Goal: Communication & Community: Answer question/provide support

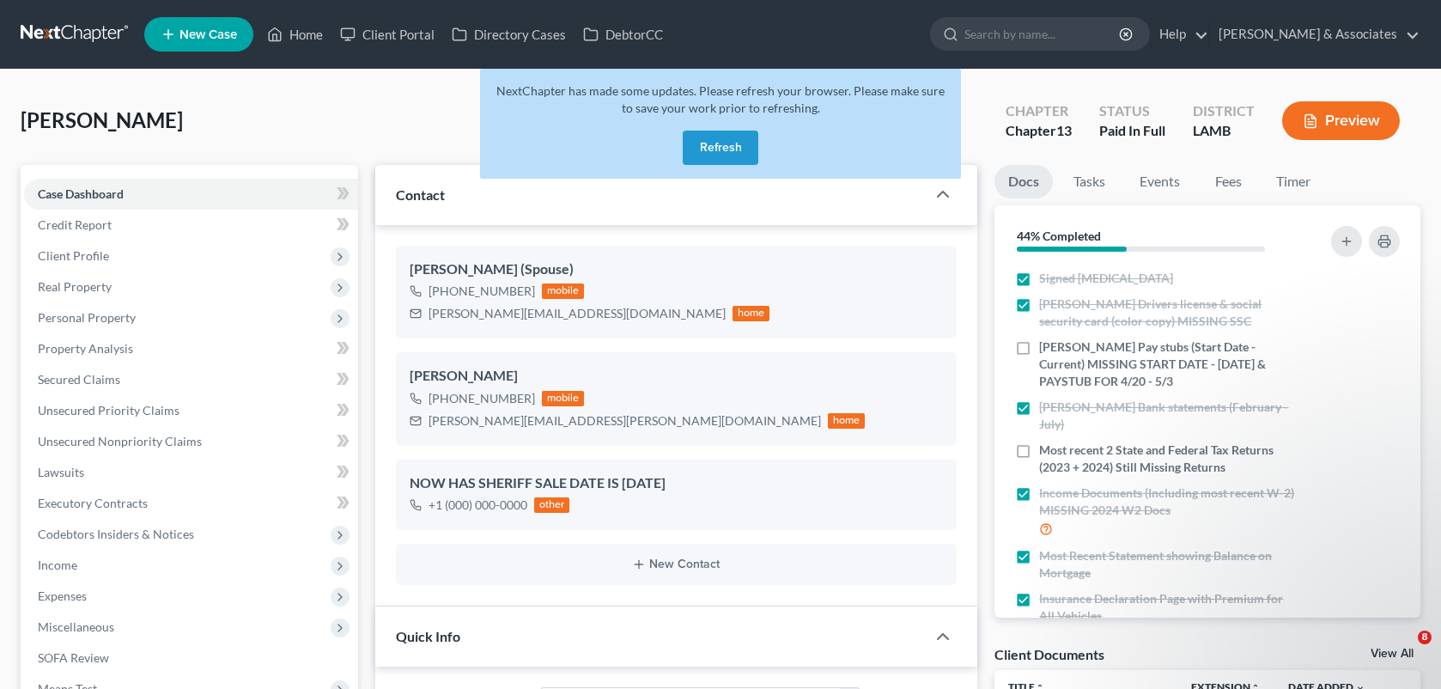
select select "17"
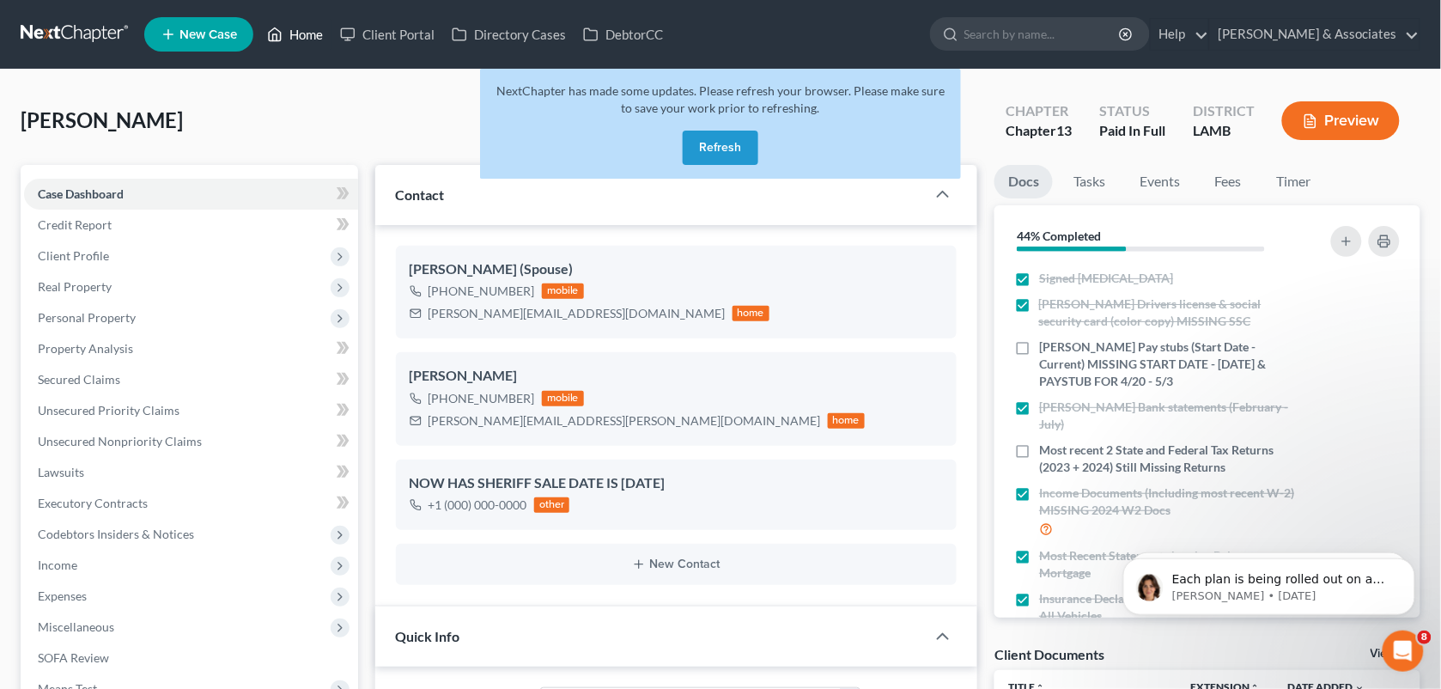
click at [280, 33] on icon at bounding box center [274, 34] width 15 height 21
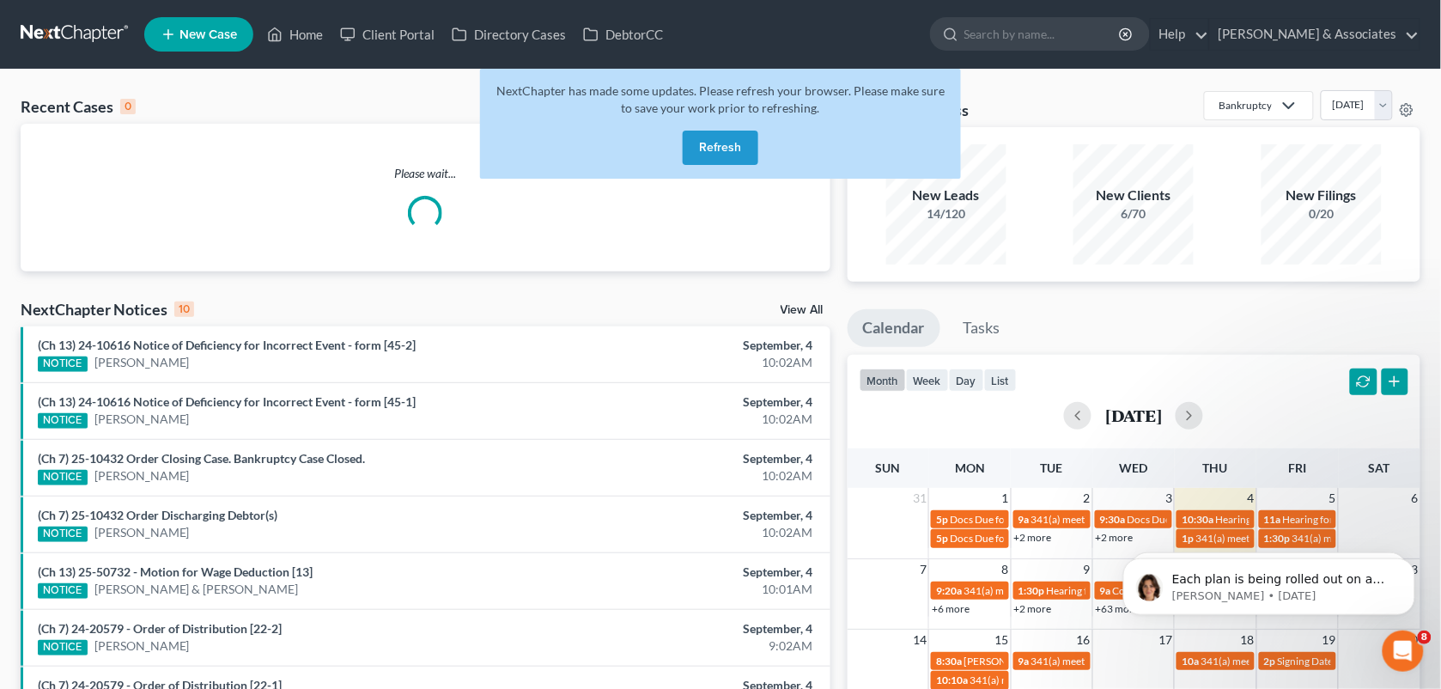
click at [705, 143] on button "Refresh" at bounding box center [721, 148] width 76 height 34
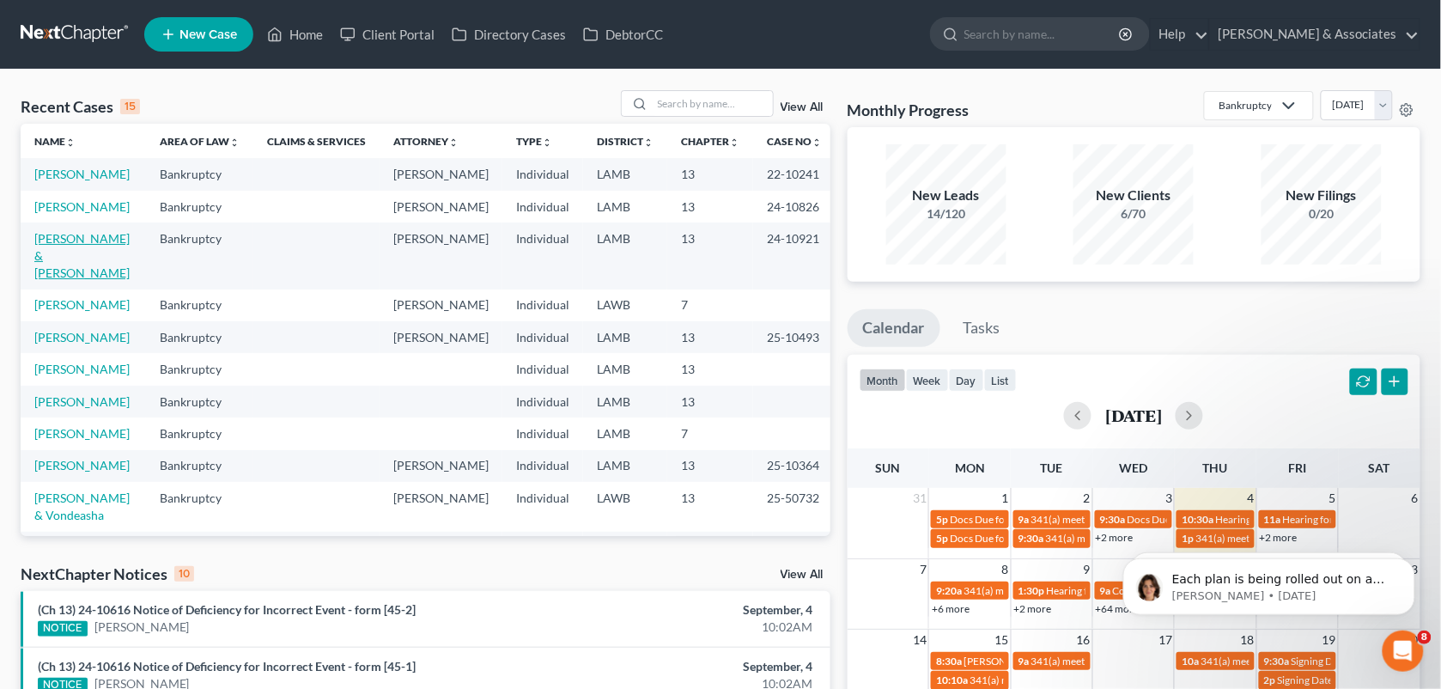
click at [69, 260] on link "[PERSON_NAME] & [PERSON_NAME]" at bounding box center [81, 255] width 95 height 49
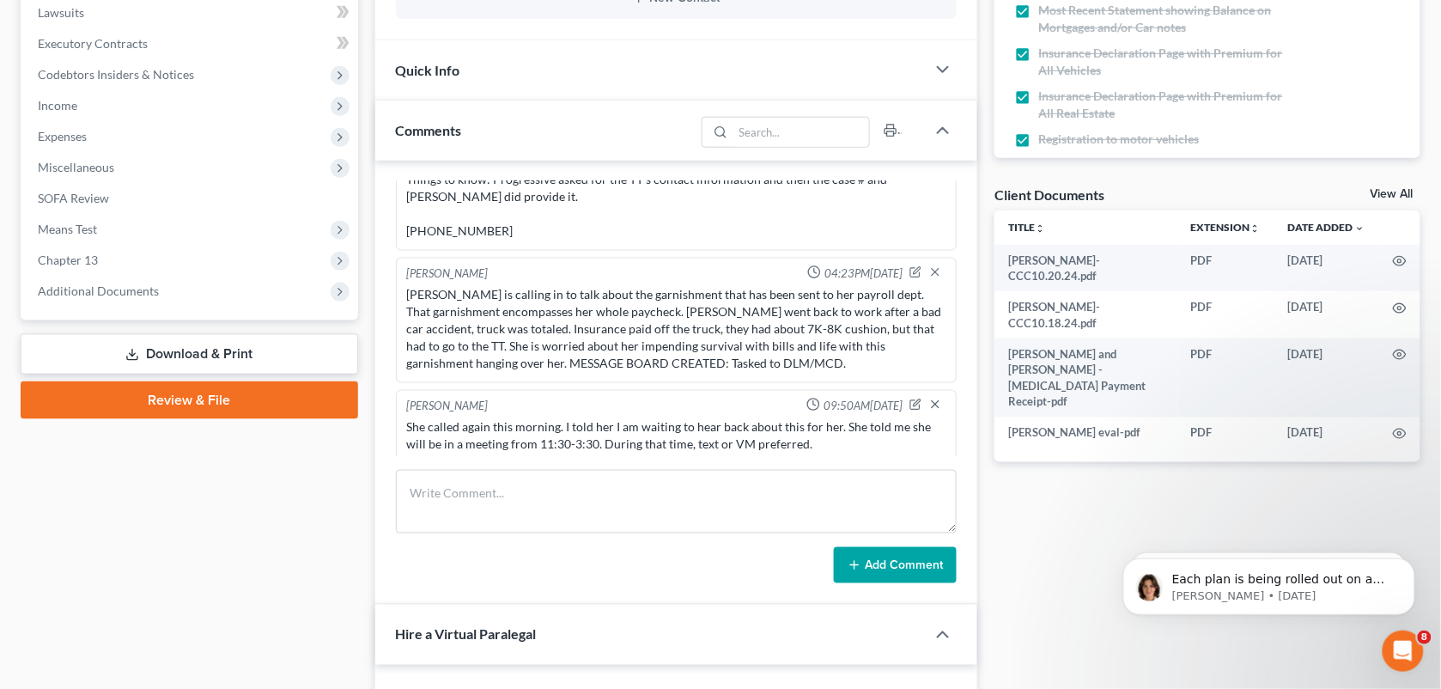
scroll to position [464, 0]
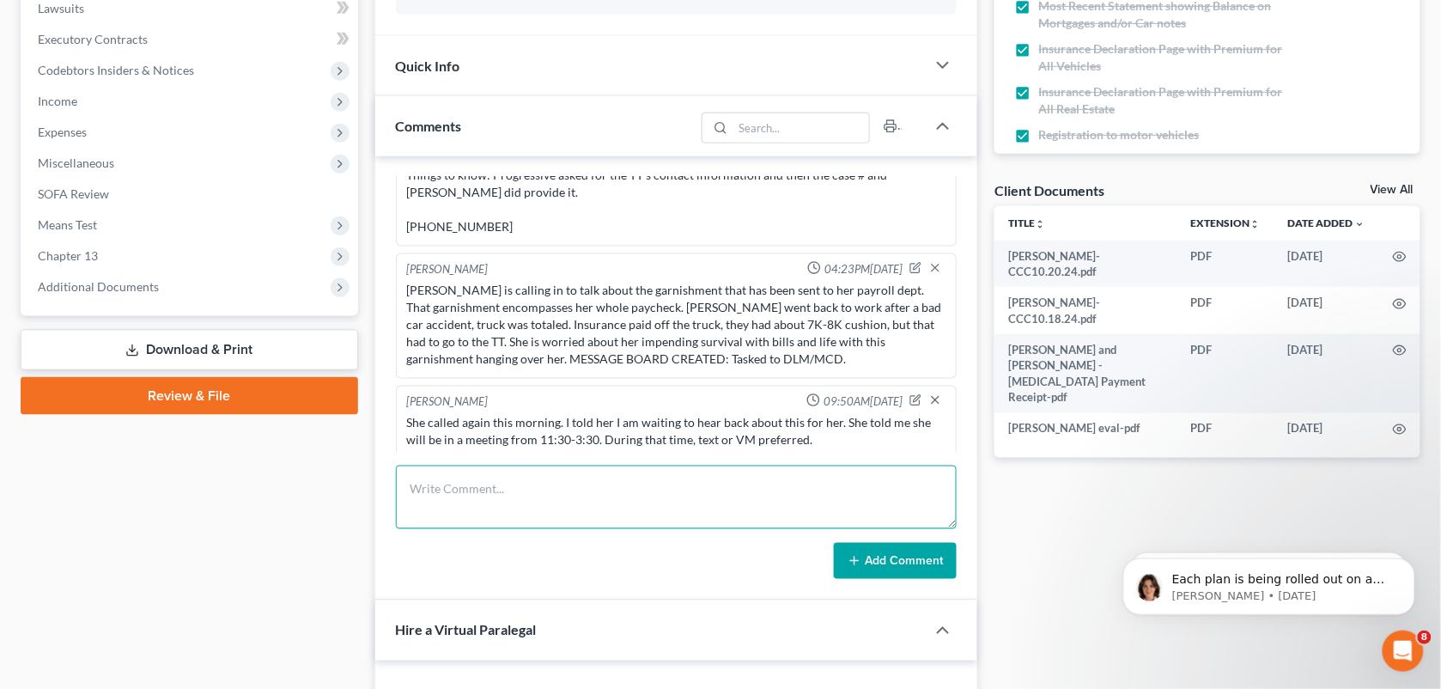
click at [813, 492] on textarea at bounding box center [677, 498] width 562 height 64
paste textarea "The issue is that they stopped making payments in June, and the trustee is now …"
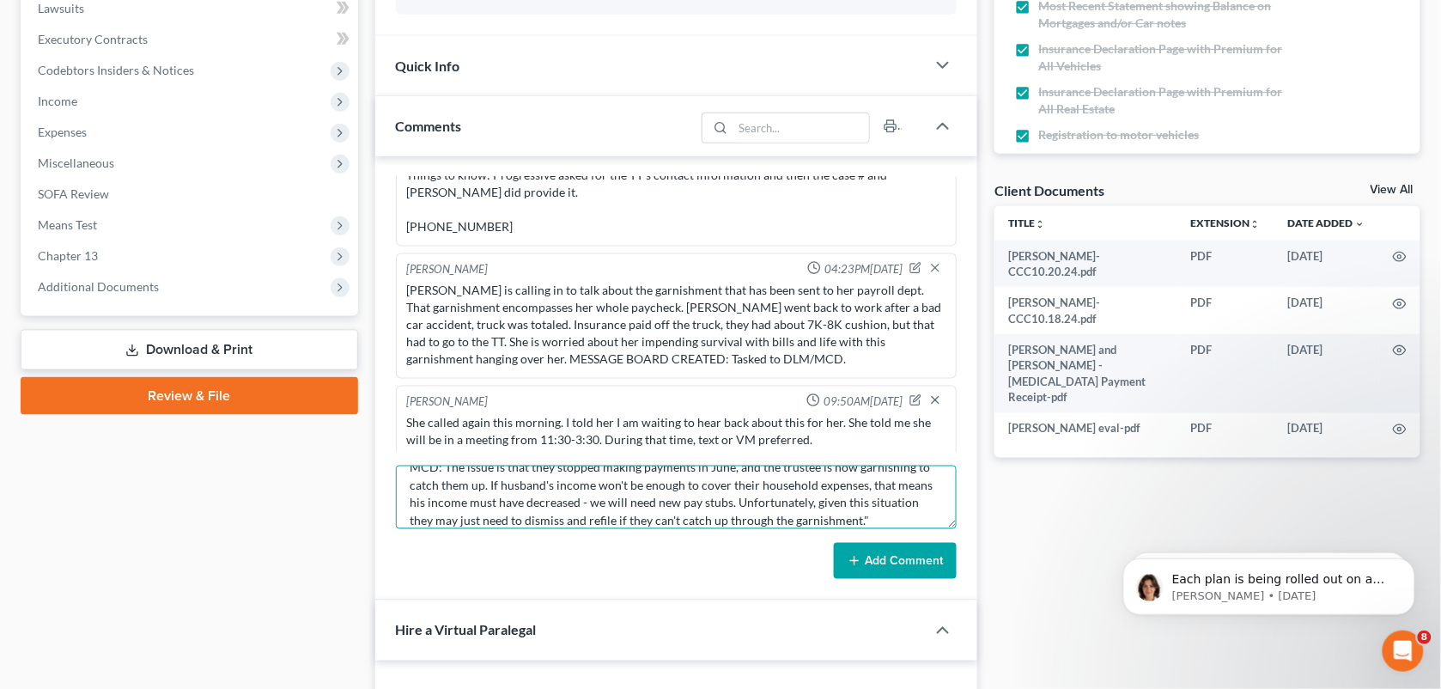
scroll to position [0, 0]
click at [442, 488] on textarea "MCD: The issue is that they stopped making payments in June, and the trustee is…" at bounding box center [677, 498] width 562 height 64
click at [919, 511] on textarea "MCD: "The issue is that they stopped making payments in June, and the trustee i…" at bounding box center [677, 498] width 562 height 64
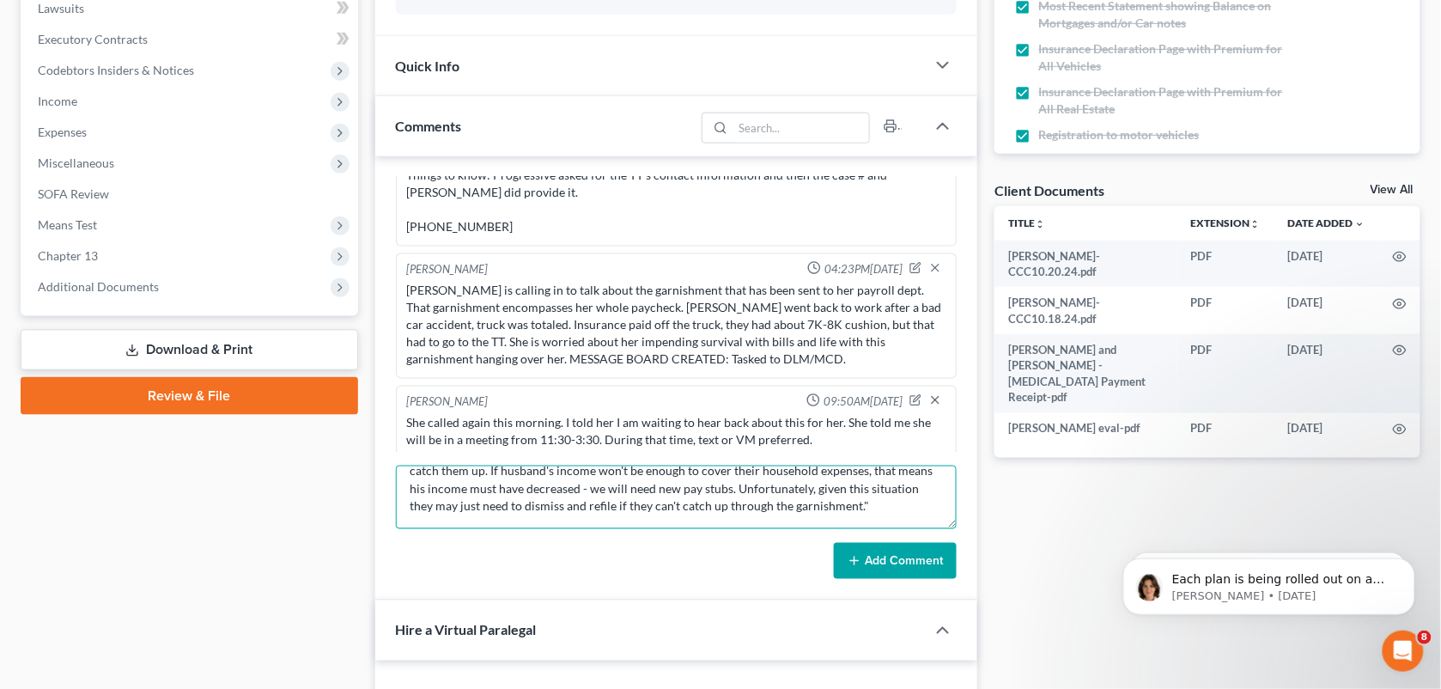
click at [895, 503] on textarea "MCD: "The issue is that they stopped making payments in June, and the trustee i…" at bounding box center [677, 498] width 562 height 64
click at [537, 521] on textarea "MCD: "The issue is that they stopped making payments in June, and the trustee i…" at bounding box center [677, 498] width 562 height 64
paste textarea "The alternative is we should be able to modify the plan down, but it will only …"
drag, startPoint x: 839, startPoint y: 526, endPoint x: 581, endPoint y: 170, distance: 439.6
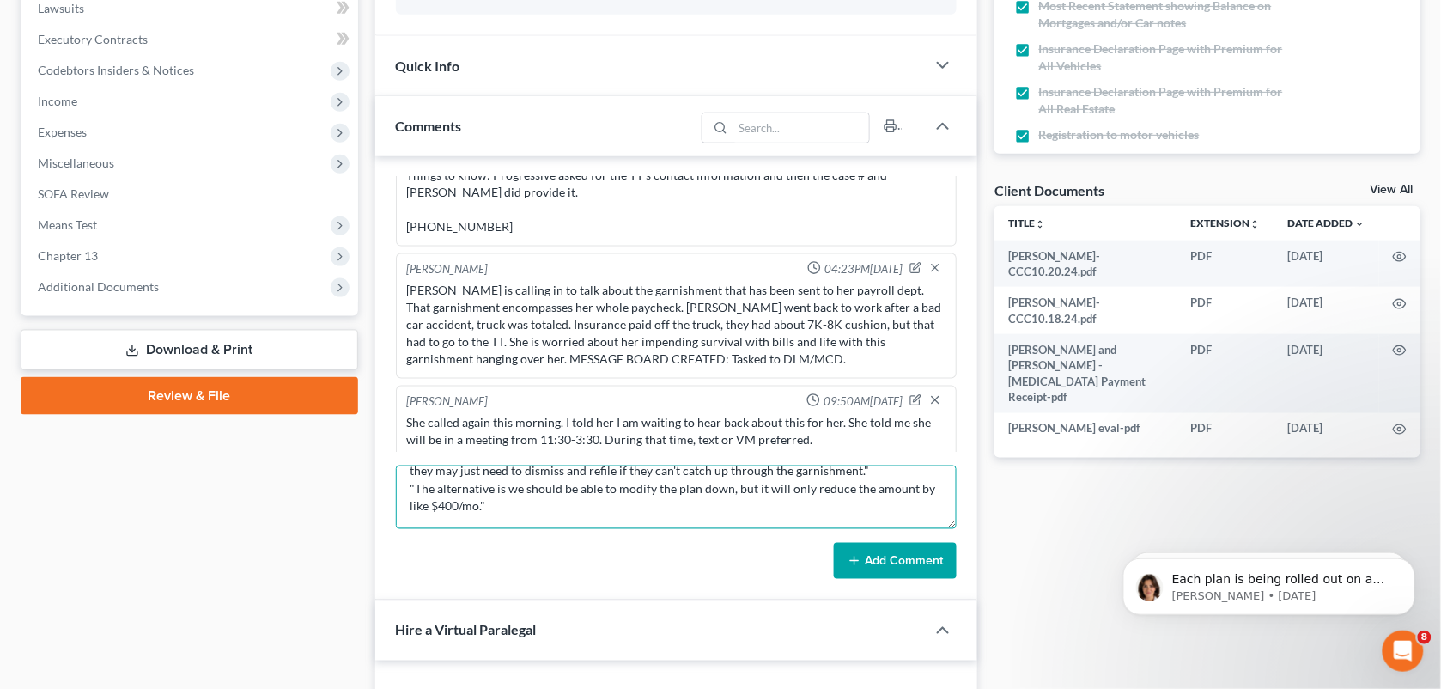
click at [581, 170] on div "[PERSON_NAME] 10:40AM[DATE] Did eval with [PERSON_NAME], she has alot of unsecu…" at bounding box center [676, 378] width 603 height 444
click at [865, 504] on textarea "MCD: "The issue is that they stopped making payments in June, and the trustee i…" at bounding box center [677, 498] width 562 height 64
paste textarea "Yeah, my concern is that the adjustment won't be enough. If that's the case, di…"
click at [411, 521] on textarea "MCD: "The issue is that they stopped making payments in June, and the trustee i…" at bounding box center [677, 498] width 562 height 64
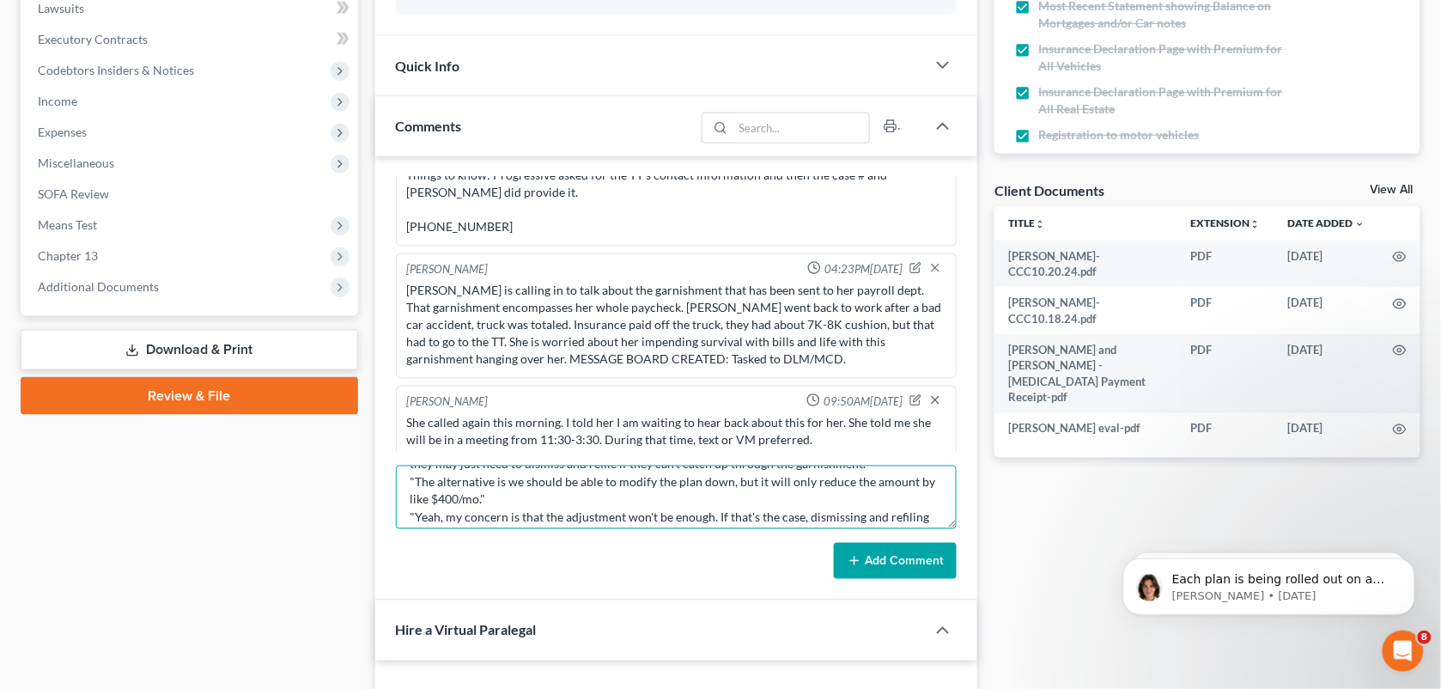
click at [464, 512] on textarea "MCD: "The issue is that they stopped making payments in June, and the trustee i…" at bounding box center [677, 498] width 562 height 64
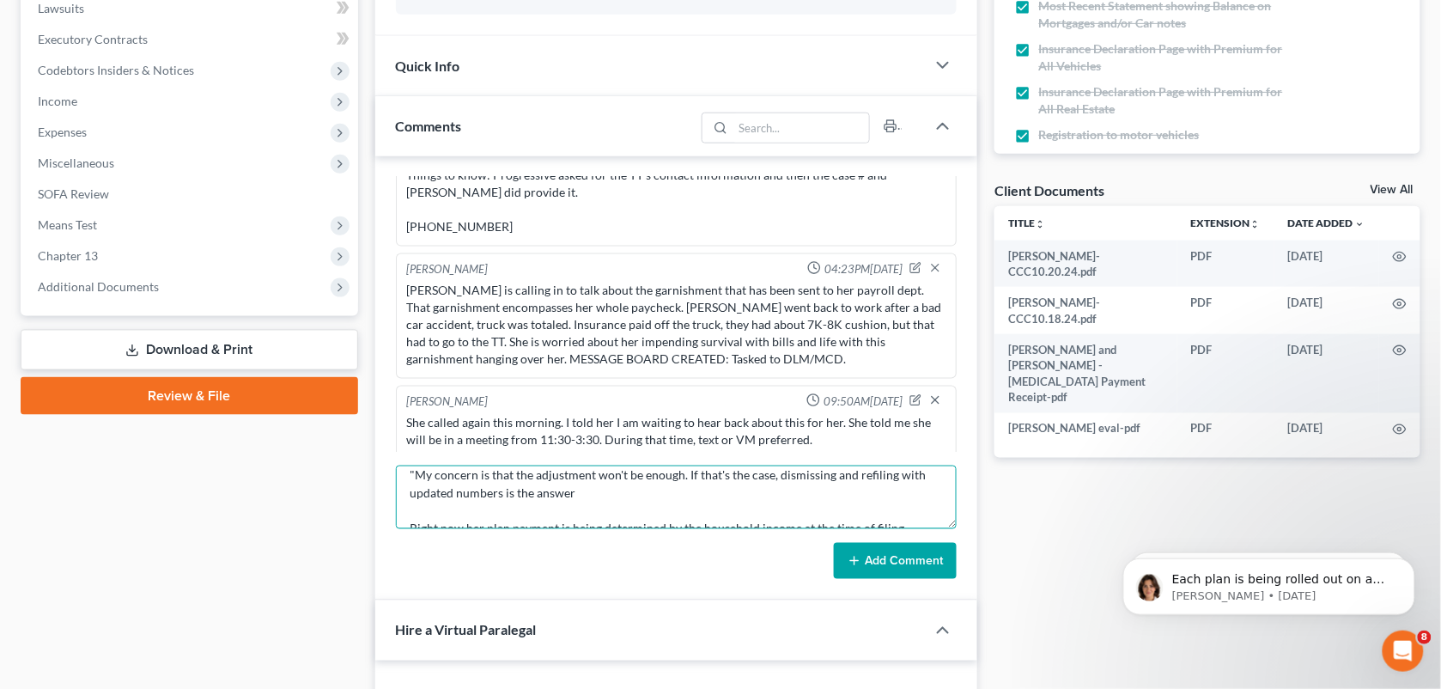
scroll to position [165, 0]
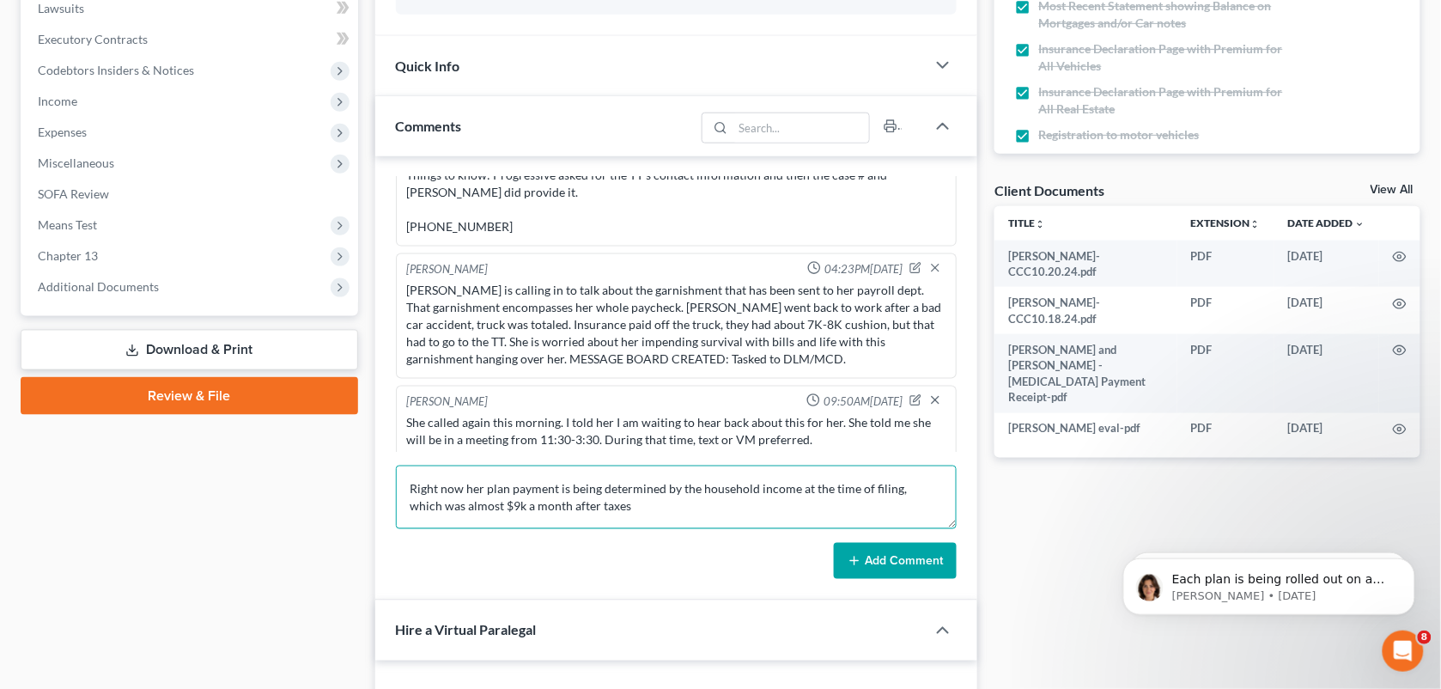
click at [410, 488] on textarea "MCD: "The issue is that they stopped making payments in June, and the trustee i…" at bounding box center [677, 498] width 562 height 64
click at [794, 496] on textarea "MCD: "The issue is that they stopped making payments in June, and the trustee i…" at bounding box center [677, 498] width 562 height 64
type textarea "MCD: "The issue is that they stopped making payments in June, and the trustee i…"
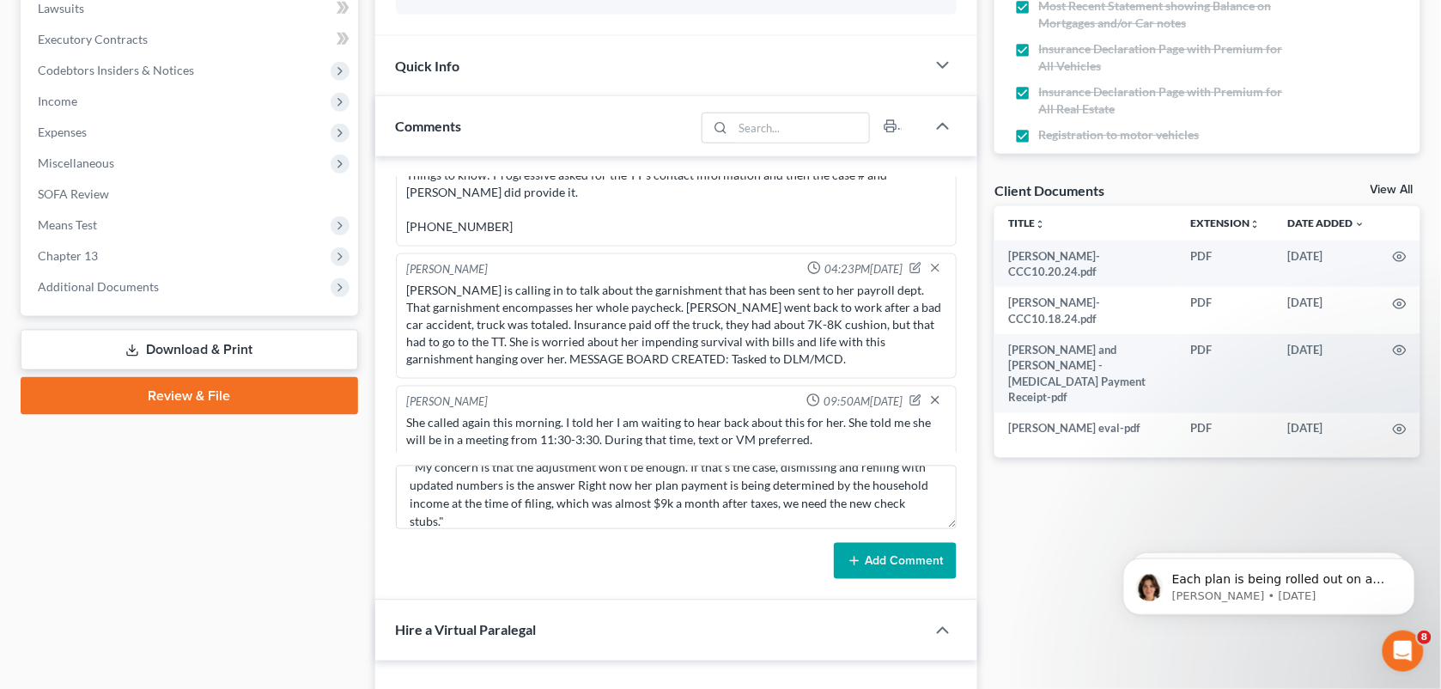
click at [864, 560] on button "Add Comment" at bounding box center [895, 561] width 123 height 36
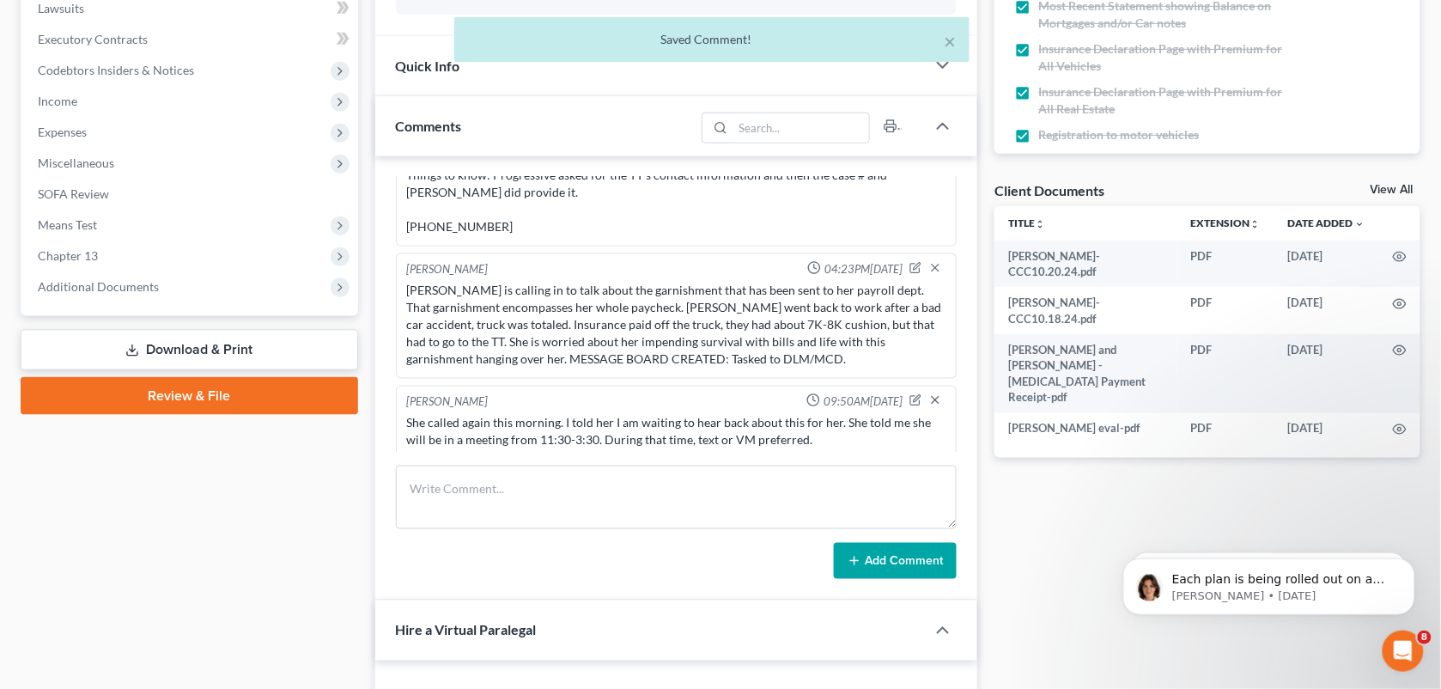
scroll to position [2813, 0]
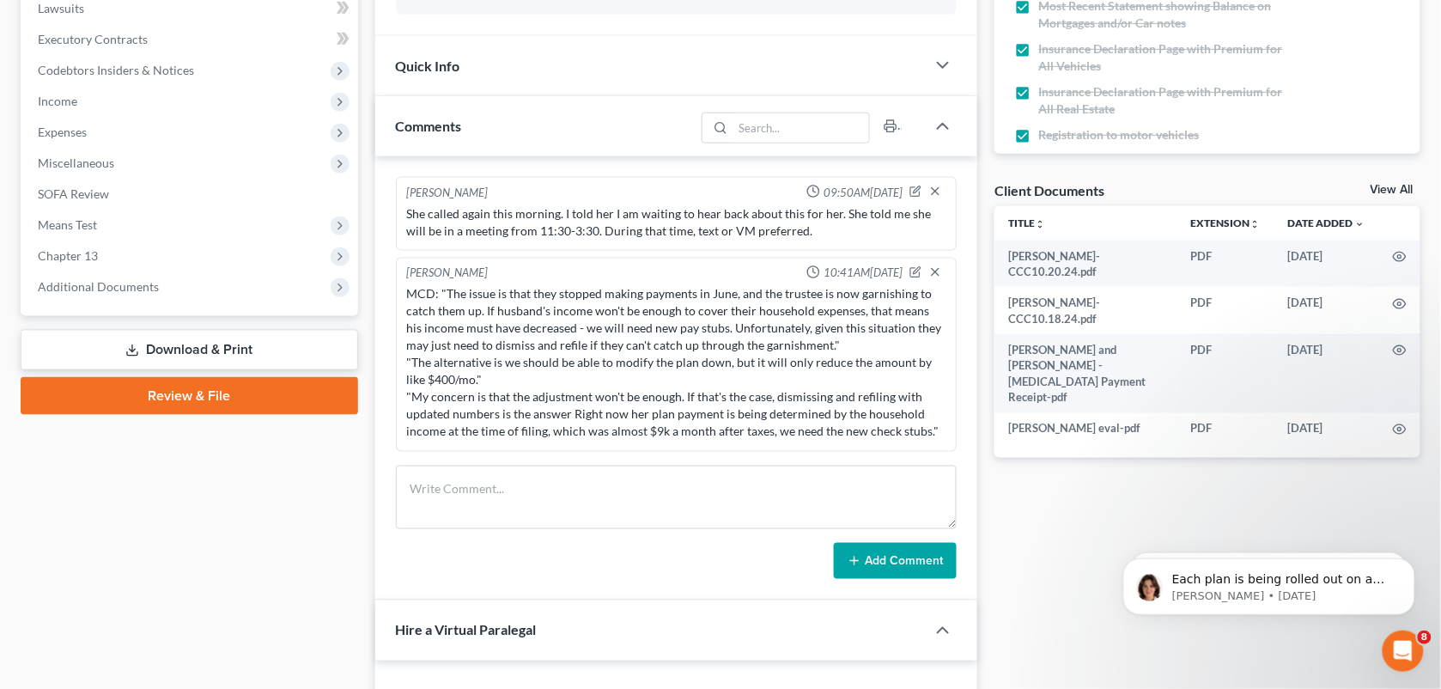
click at [850, 434] on div "MCD: "The issue is that they stopped making payments in June, and the trustee i…" at bounding box center [676, 363] width 539 height 155
click at [914, 267] on icon "button" at bounding box center [917, 270] width 7 height 7
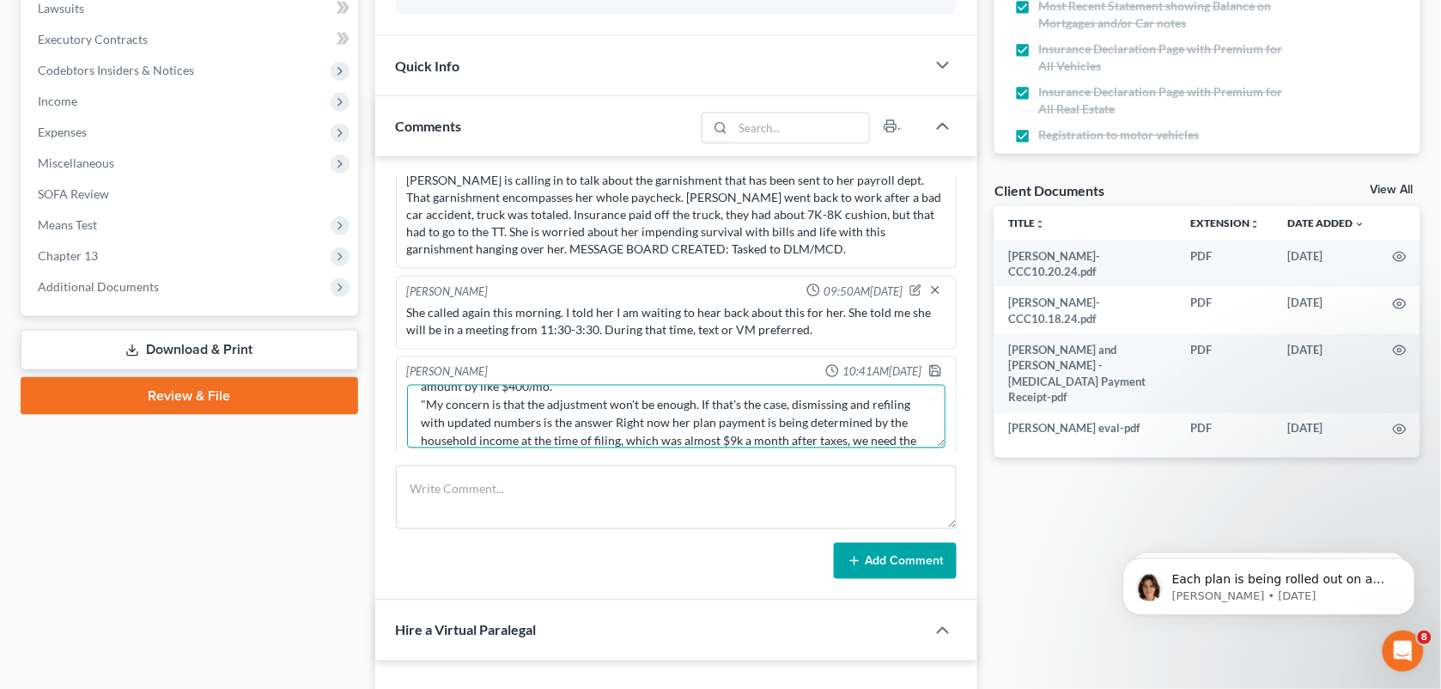
scroll to position [161, 0]
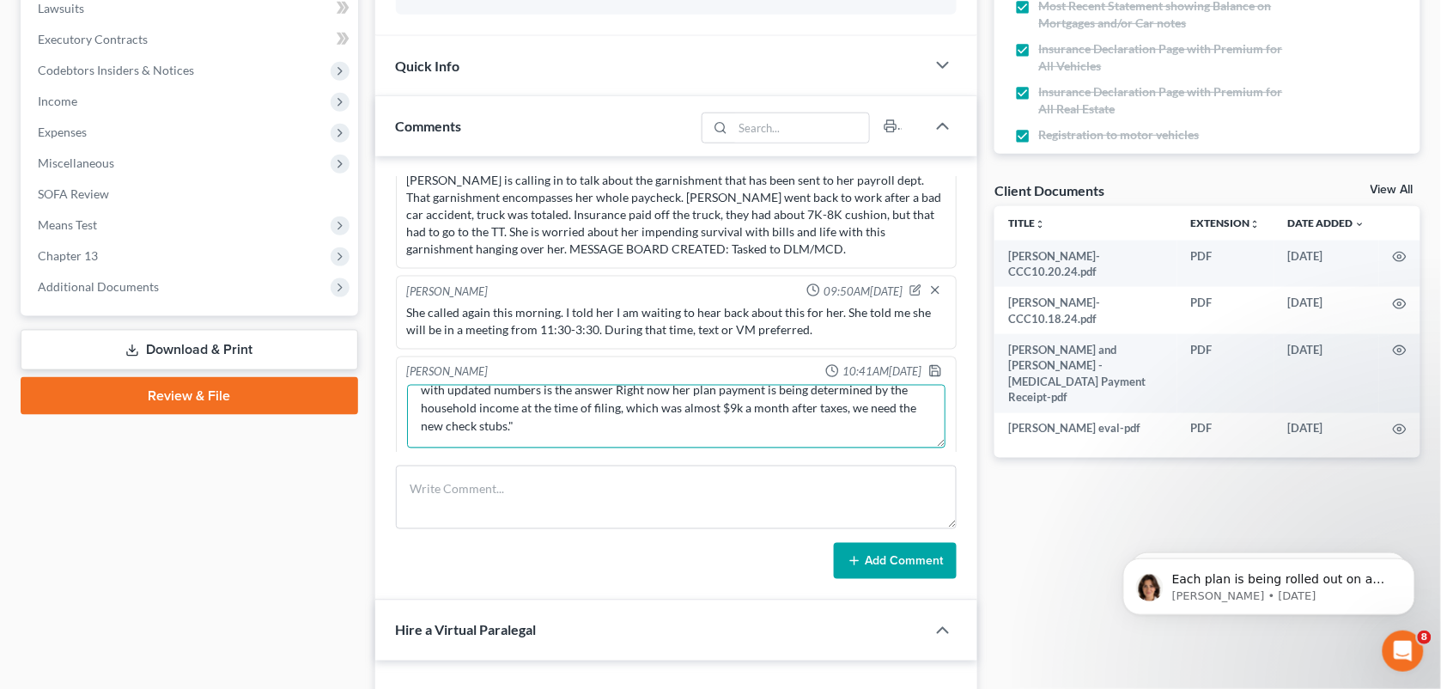
click at [636, 413] on textarea "MCD: "The issue is that they stopped making payments in June, and the trustee i…" at bounding box center [676, 417] width 539 height 64
paste textarea "As soon as we have that we can run the math and advise"
type textarea "MCD: "The issue is that they stopped making payments in June, and the trustee i…"
click at [928, 366] on icon "button" at bounding box center [935, 371] width 14 height 14
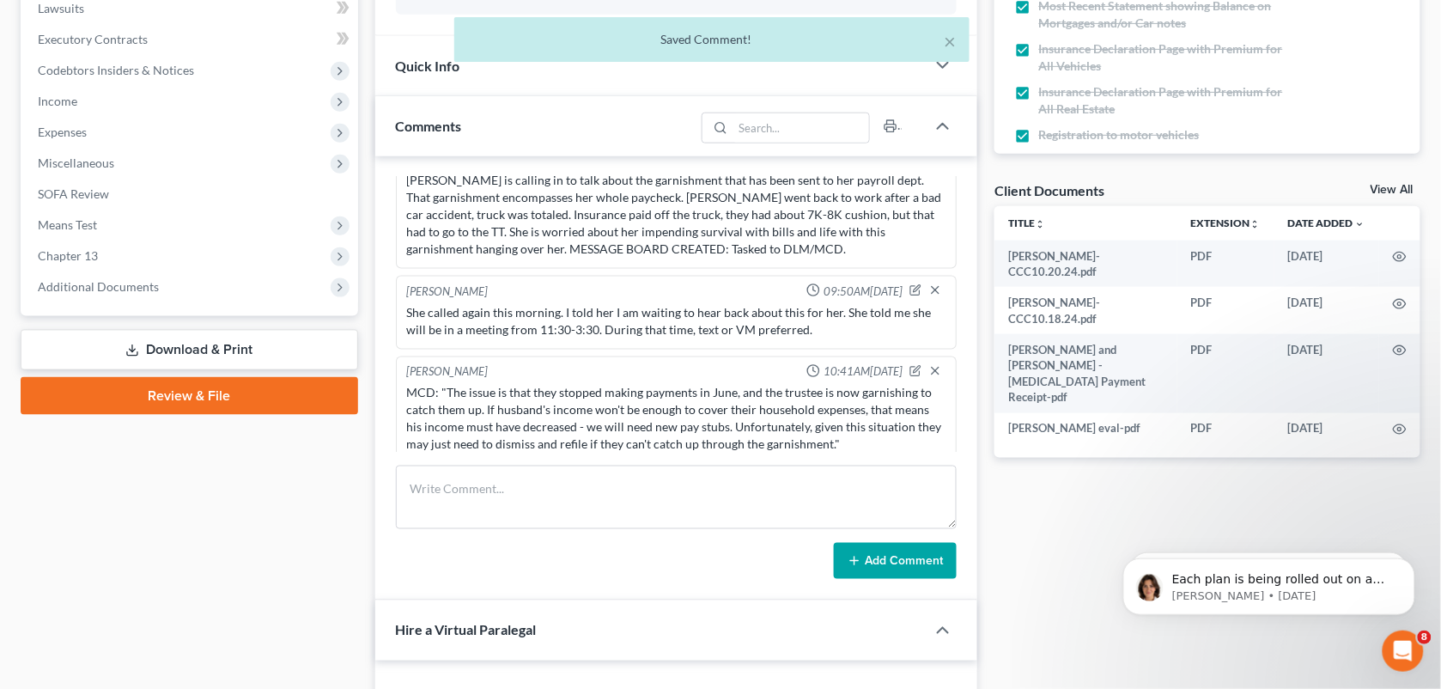
scroll to position [2813, 0]
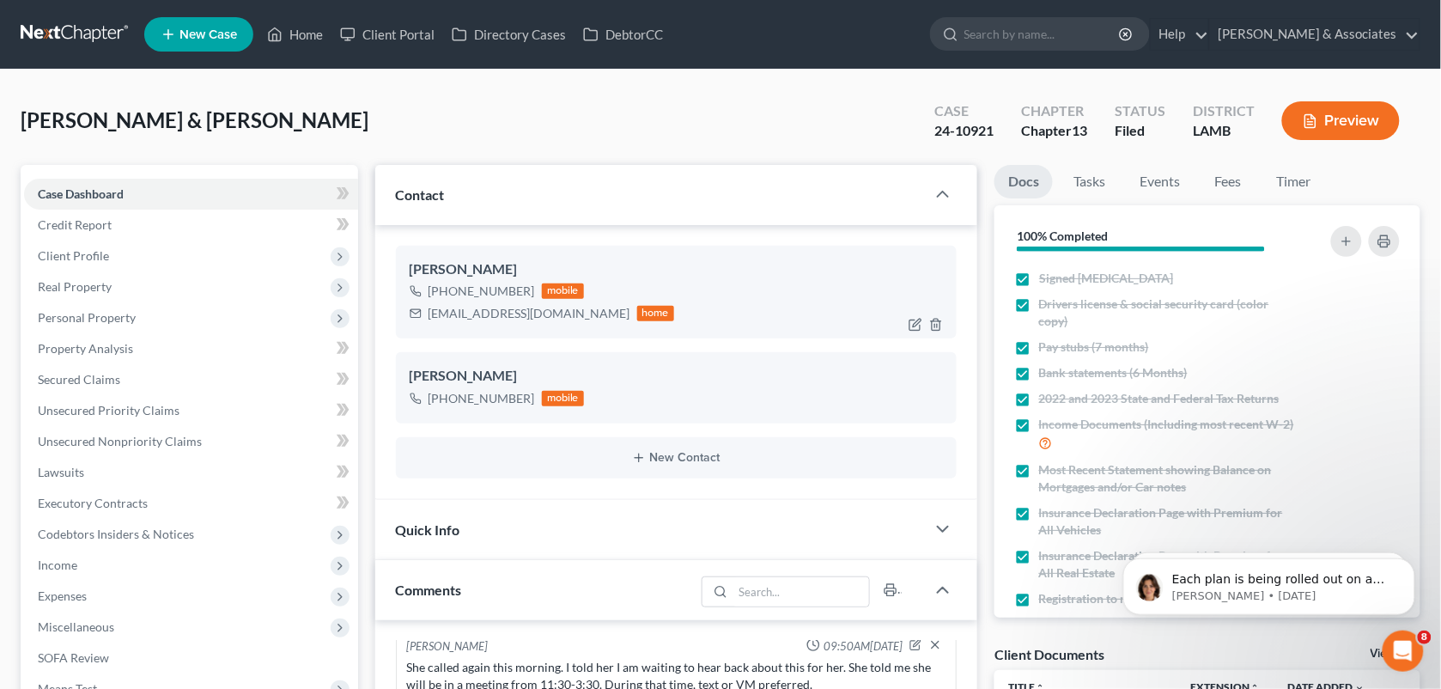
drag, startPoint x: 526, startPoint y: 289, endPoint x: 448, endPoint y: 288, distance: 77.3
click at [448, 288] on div "[PHONE_NUMBER]" at bounding box center [482, 291] width 107 height 17
copy div "504) 450-1079"
click at [654, 147] on div "[PERSON_NAME] & [PERSON_NAME] Upgraded Case 24-10921 Chapter Chapter 13 Status …" at bounding box center [721, 127] width 1400 height 75
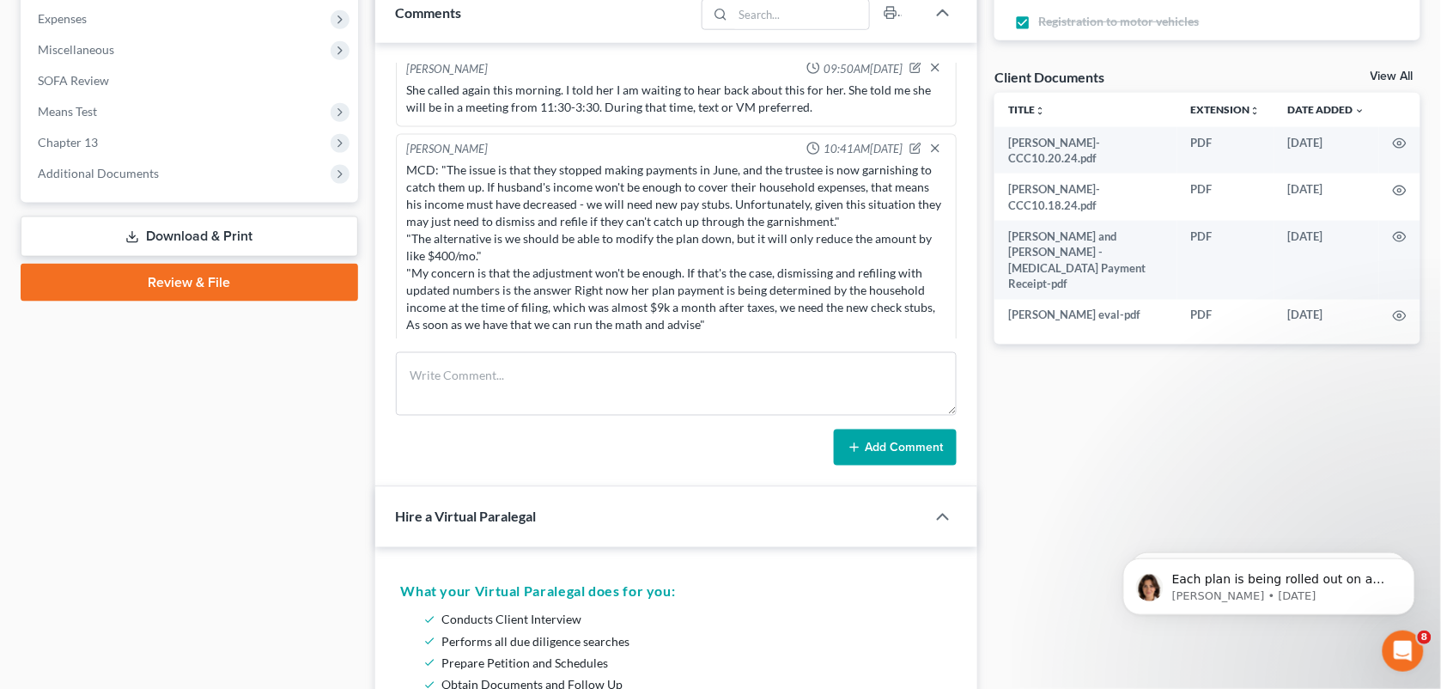
scroll to position [581, 0]
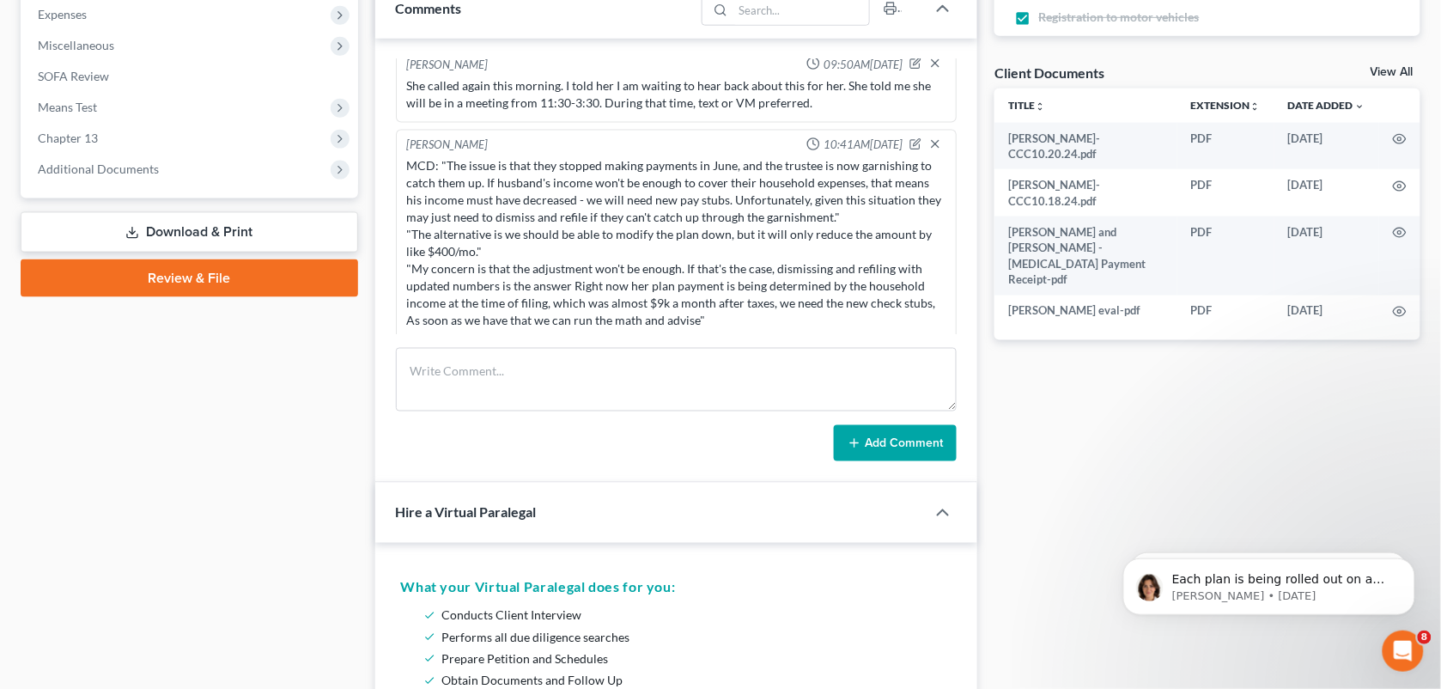
click at [385, 428] on div "[PERSON_NAME] 10:40AM[DATE] Did eval with [PERSON_NAME], she has alot of unsecu…" at bounding box center [676, 261] width 603 height 444
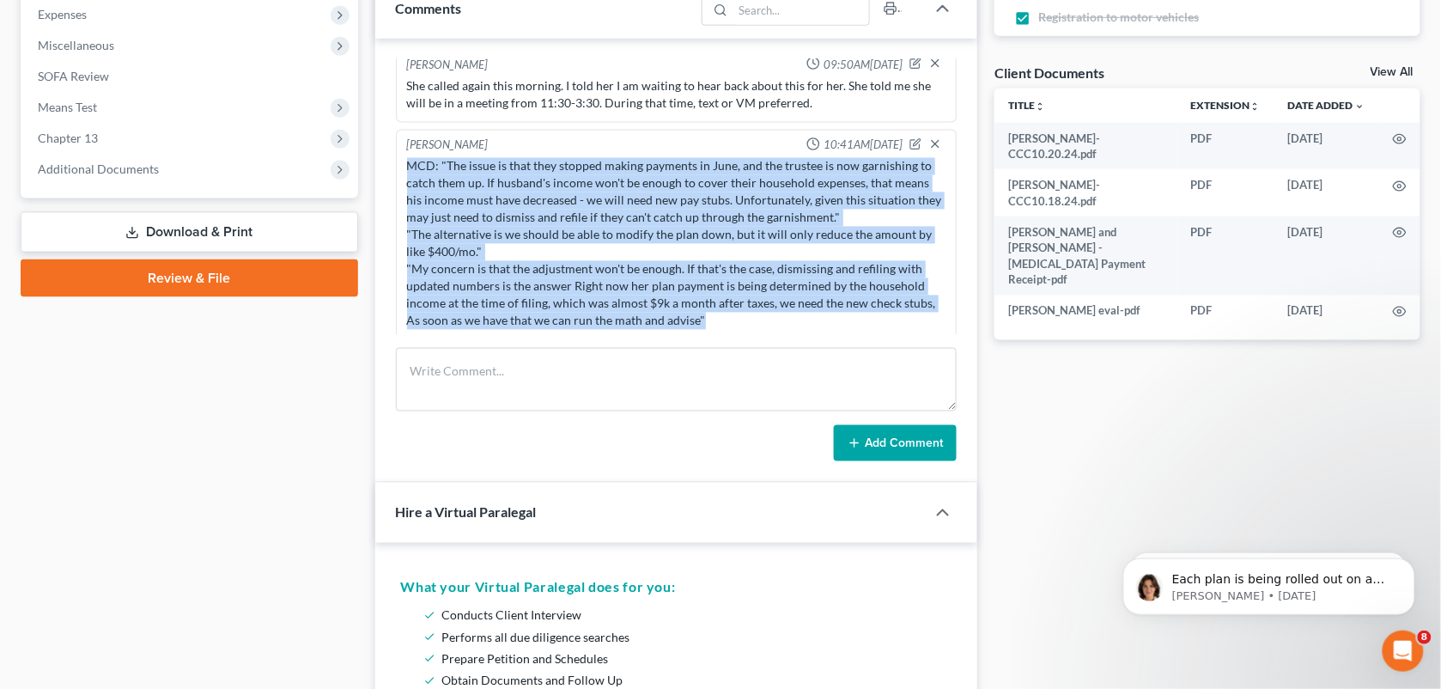
drag, startPoint x: 707, startPoint y: 310, endPoint x: 404, endPoint y: 155, distance: 340.7
click at [404, 155] on div "MCD: "The issue is that they stopped making payments in June, and the trustee i…" at bounding box center [677, 244] width 546 height 179
copy div "MCD: "The issue is that they stopped making payments in June, and the trustee i…"
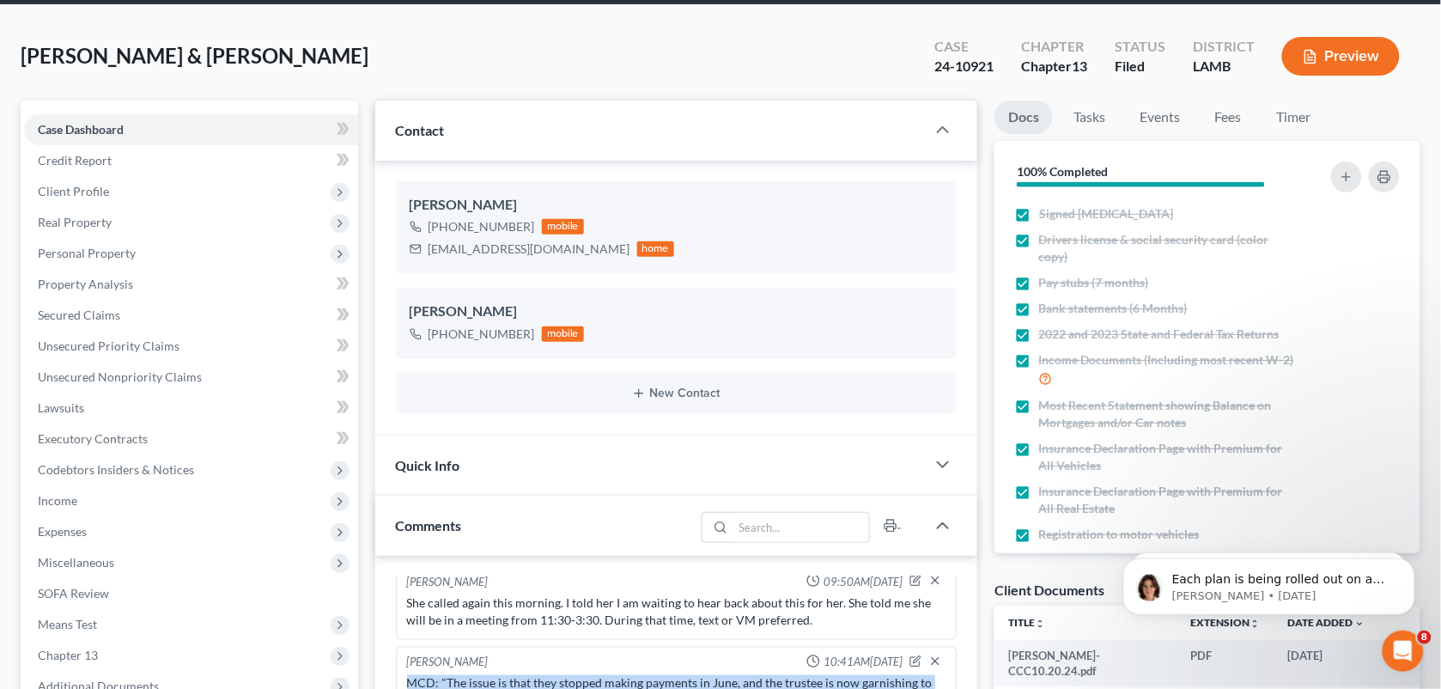
scroll to position [0, 0]
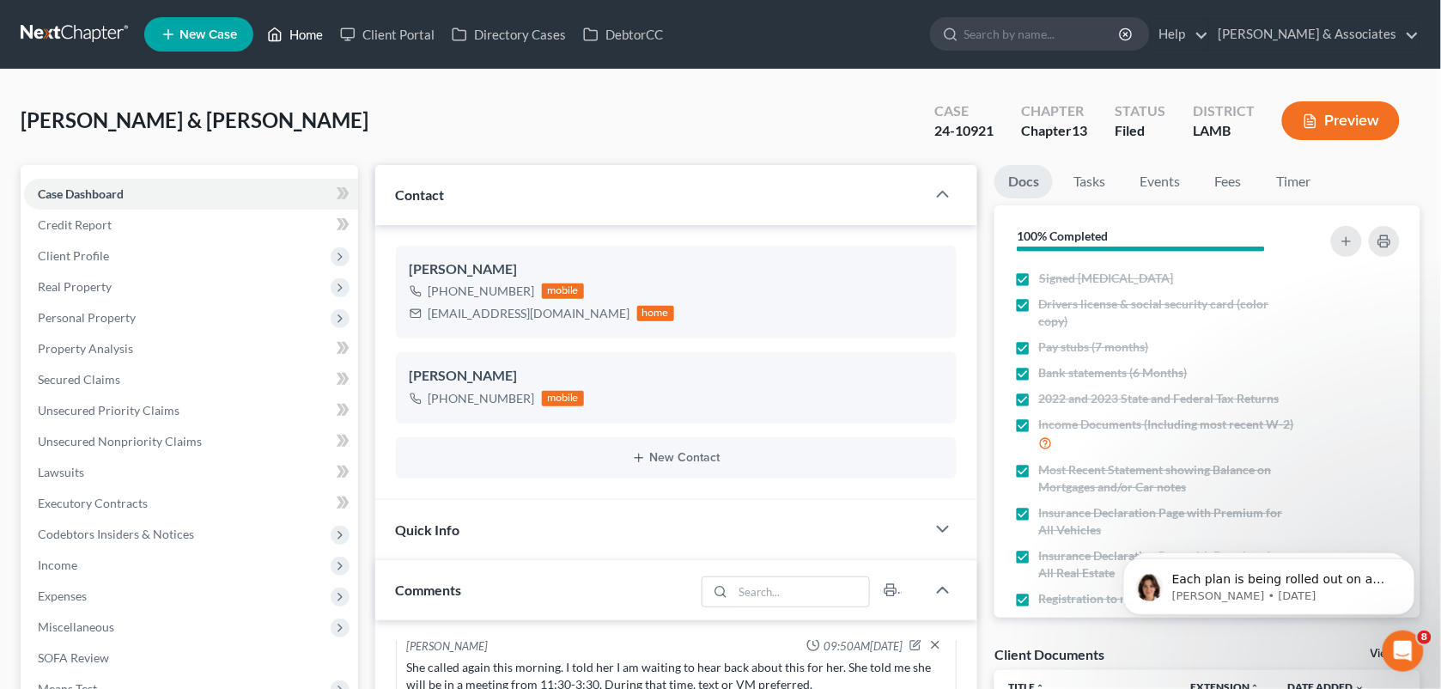
click at [307, 30] on link "Home" at bounding box center [295, 34] width 73 height 31
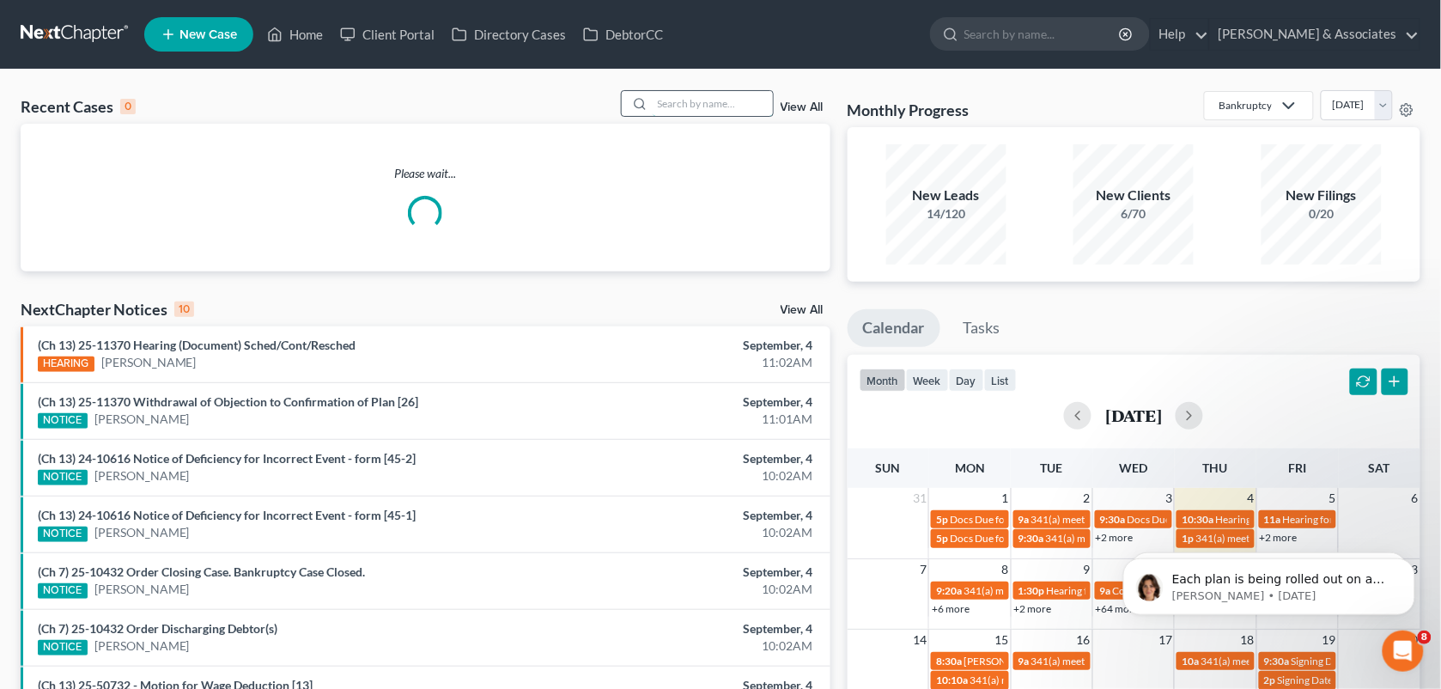
click at [668, 97] on input "search" at bounding box center [713, 103] width 120 height 25
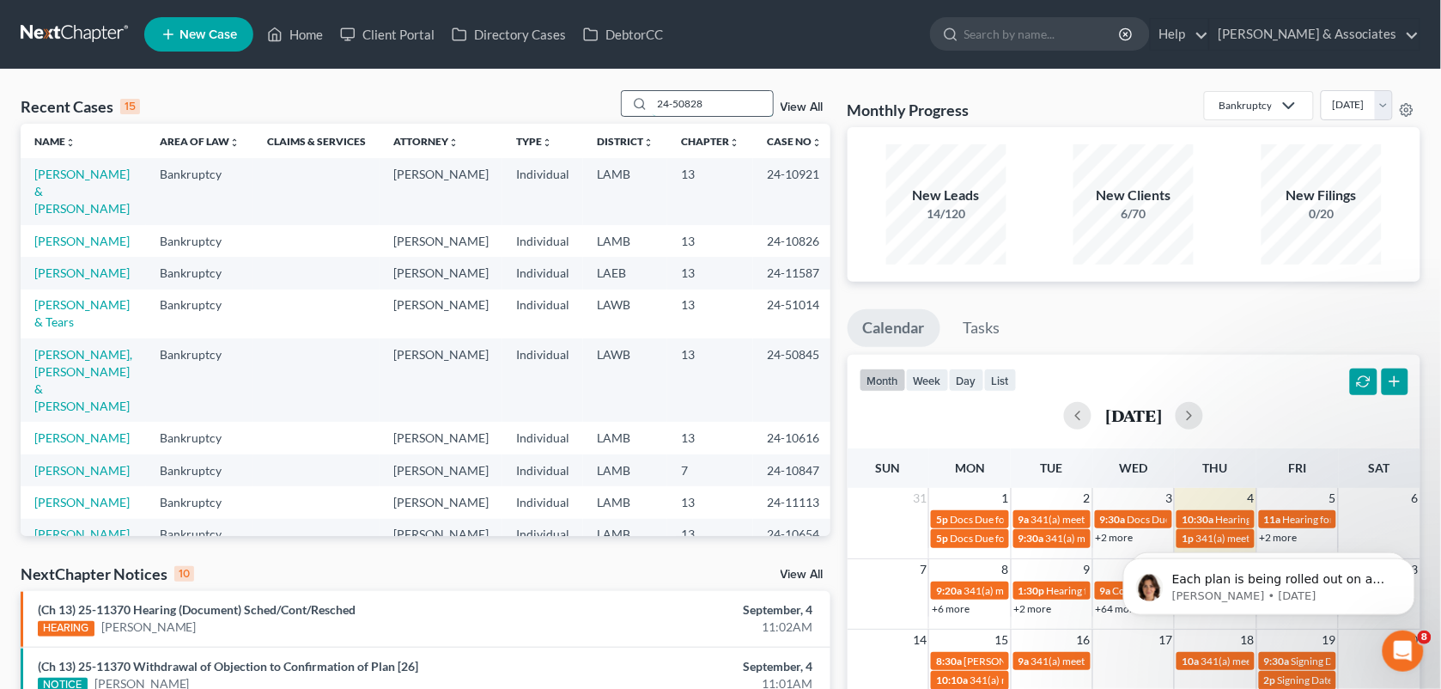
type input "24-50828"
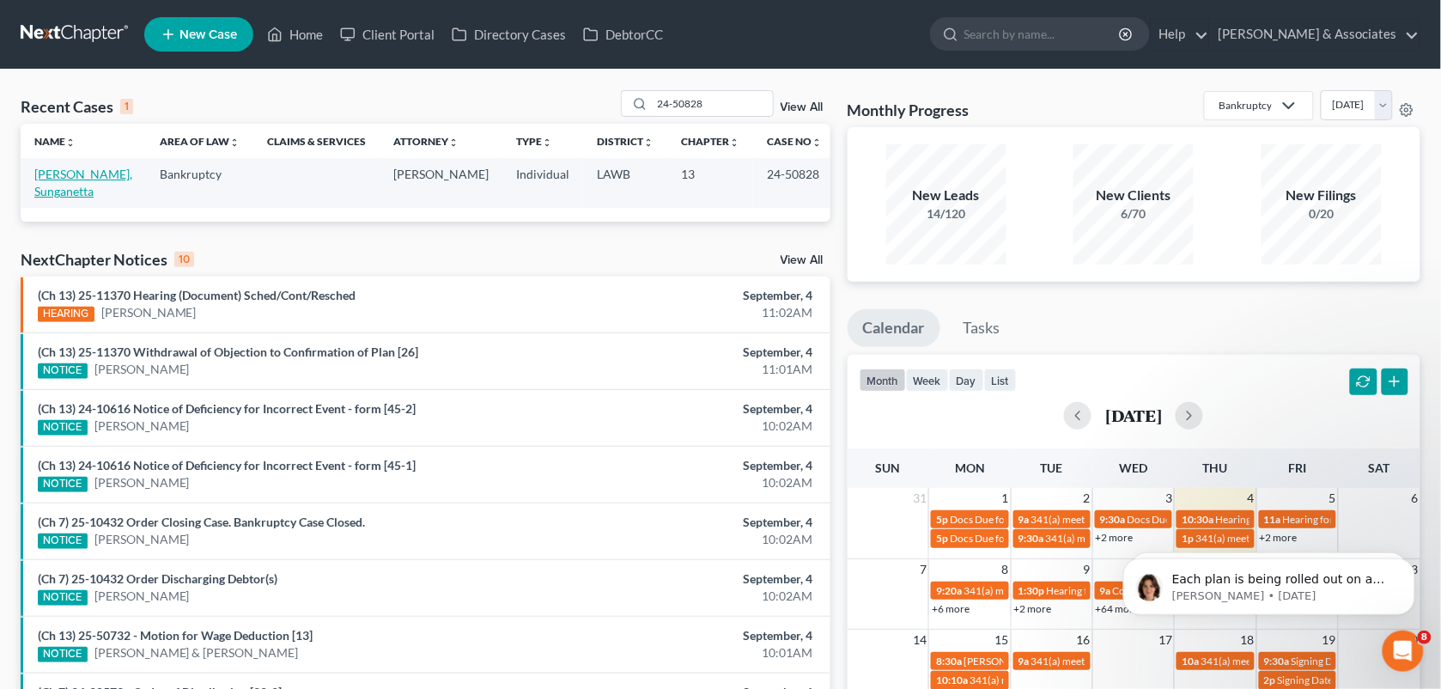
click at [80, 191] on link "[PERSON_NAME], Sunganetta" at bounding box center [83, 183] width 98 height 32
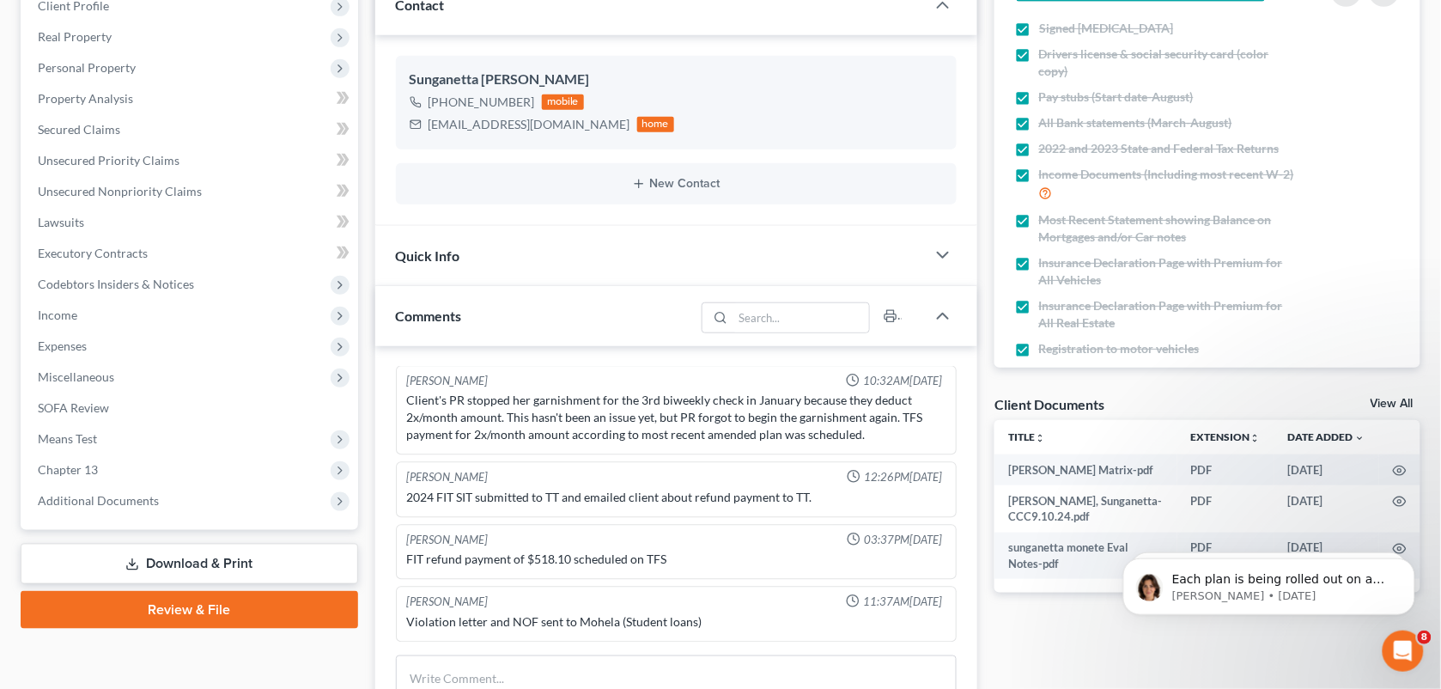
scroll to position [526, 0]
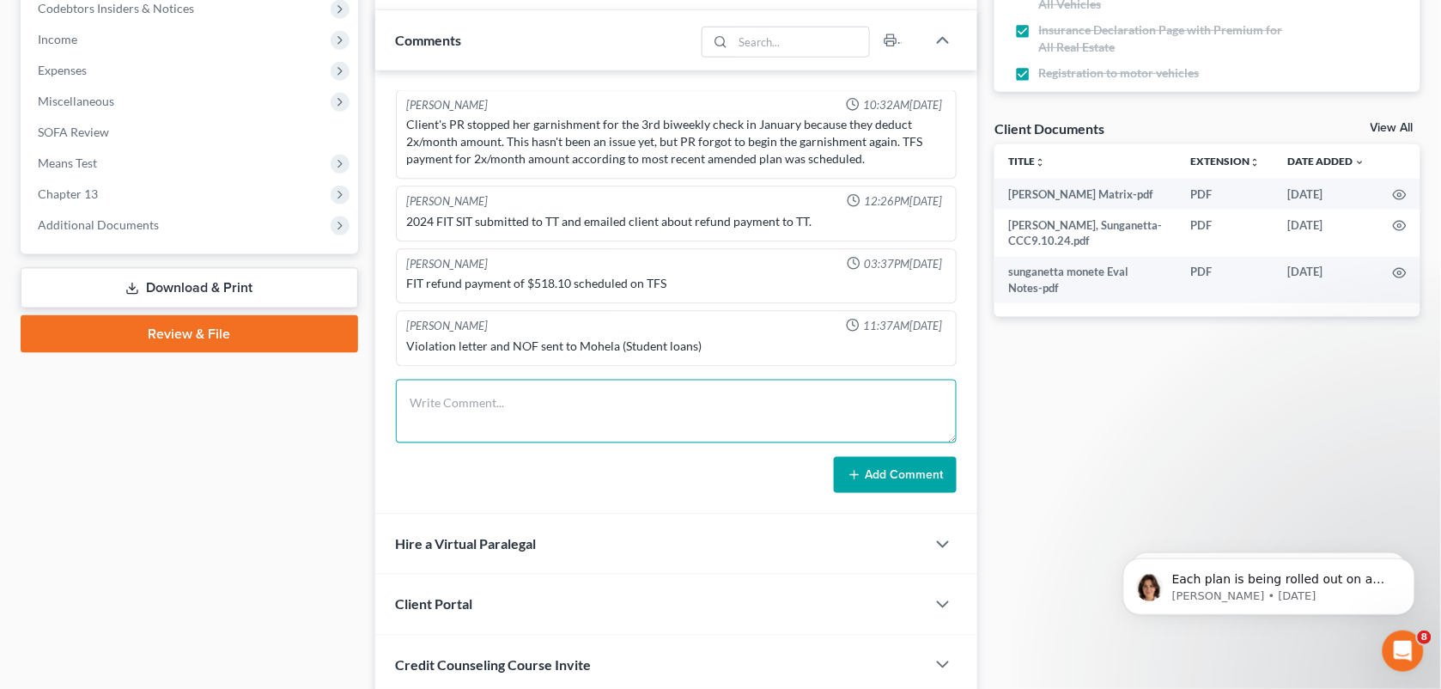
click at [663, 415] on textarea at bounding box center [677, 412] width 562 height 64
click at [852, 391] on textarea at bounding box center [677, 412] width 562 height 64
paste textarea "AIS recovery solutions just called about case # [PHONE_NUMBER]. I asked if they…"
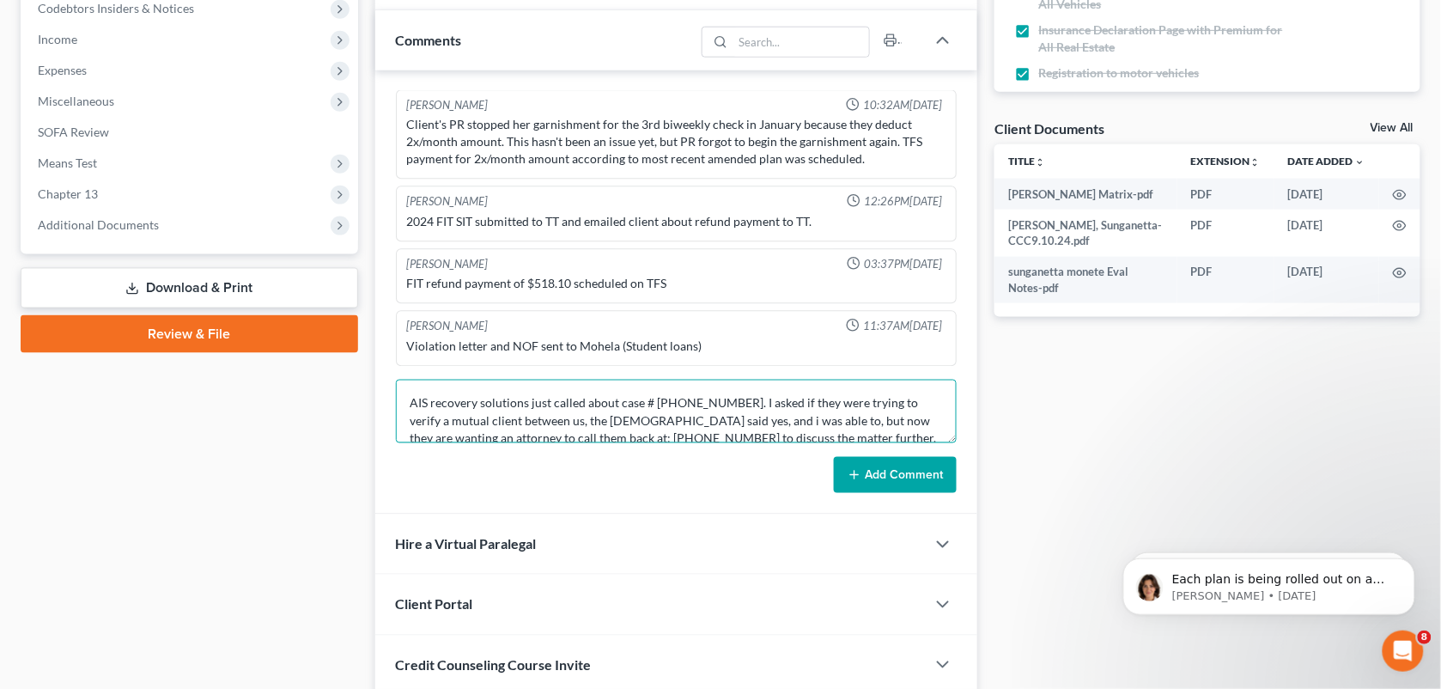
scroll to position [20, 0]
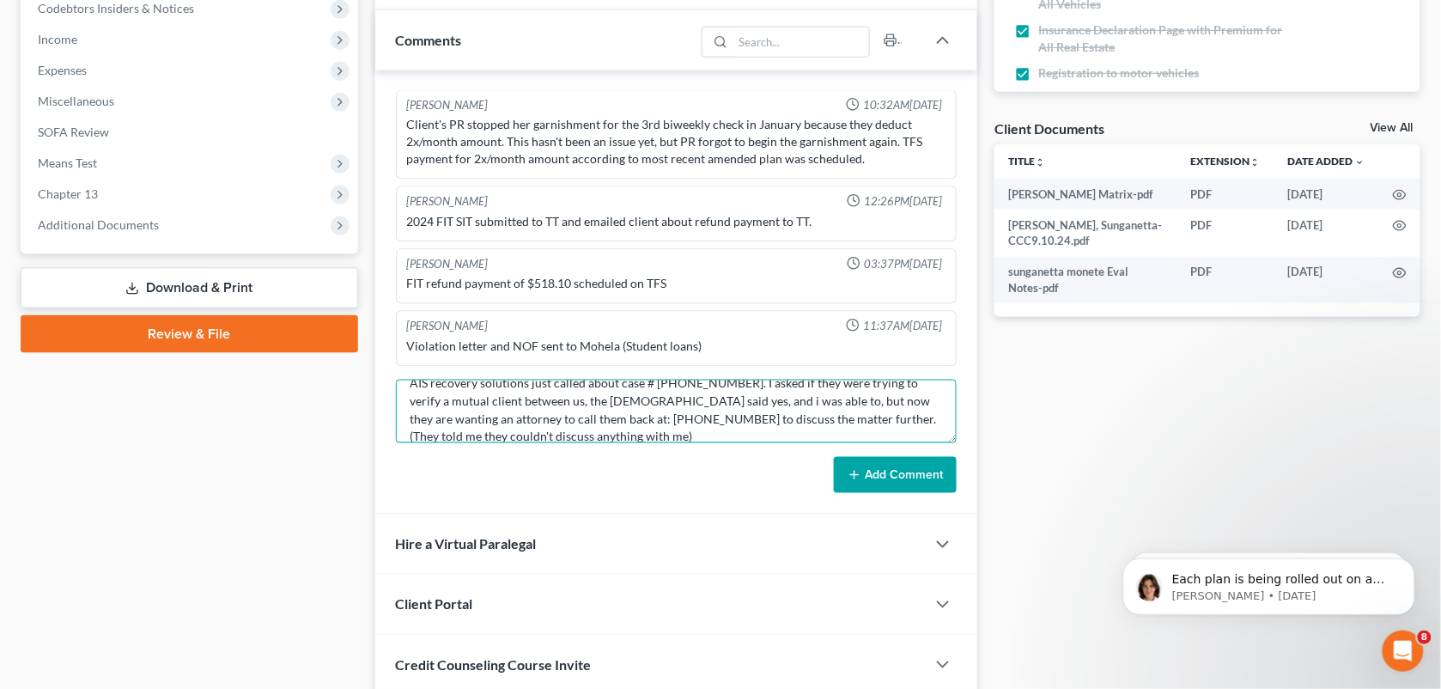
type textarea "AIS recovery solutions just called about case # [PHONE_NUMBER]. I asked if they…"
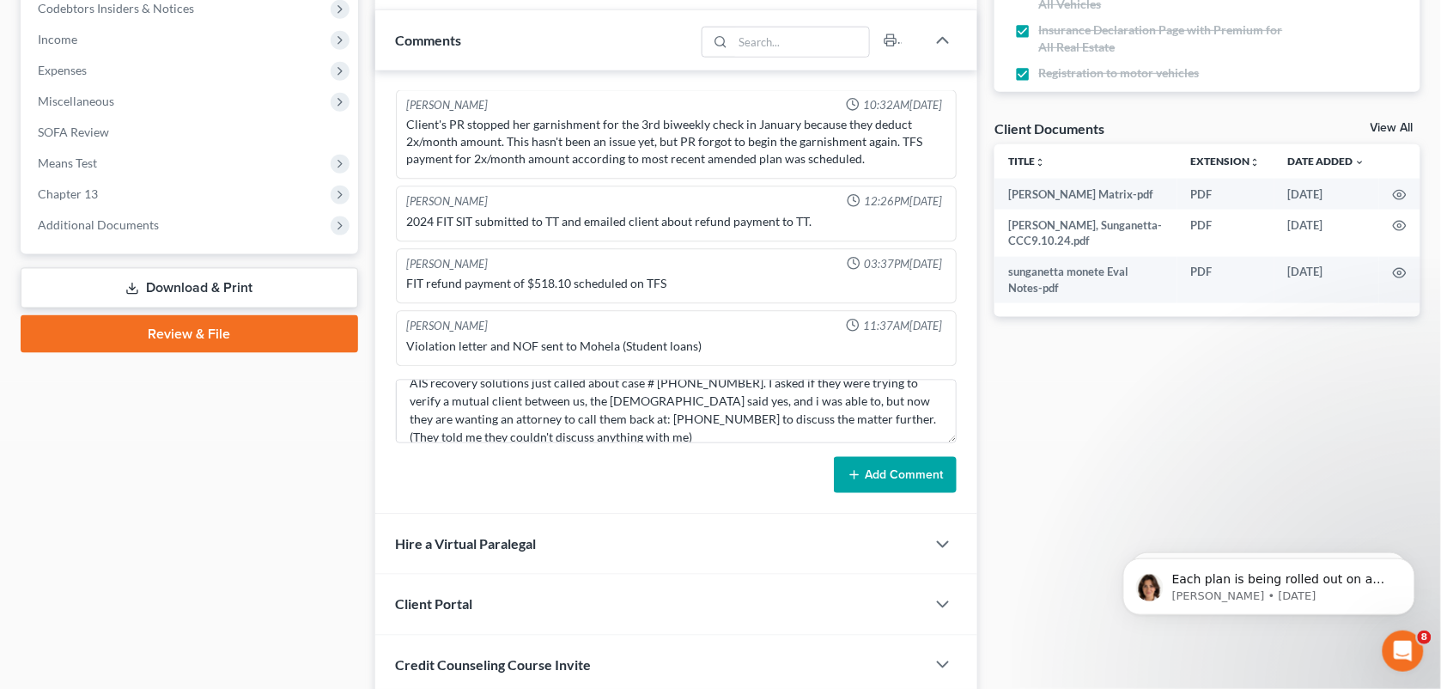
click at [895, 471] on button "Add Comment" at bounding box center [895, 475] width 123 height 36
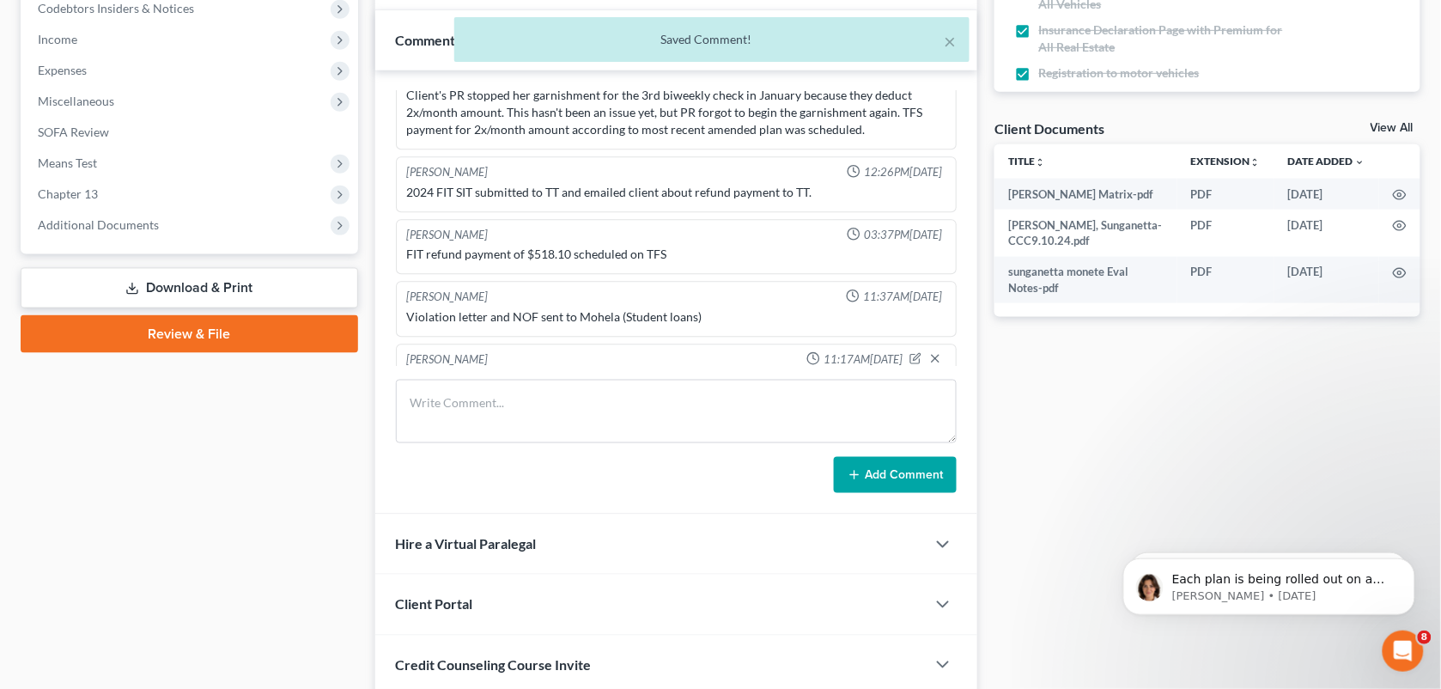
scroll to position [3341, 0]
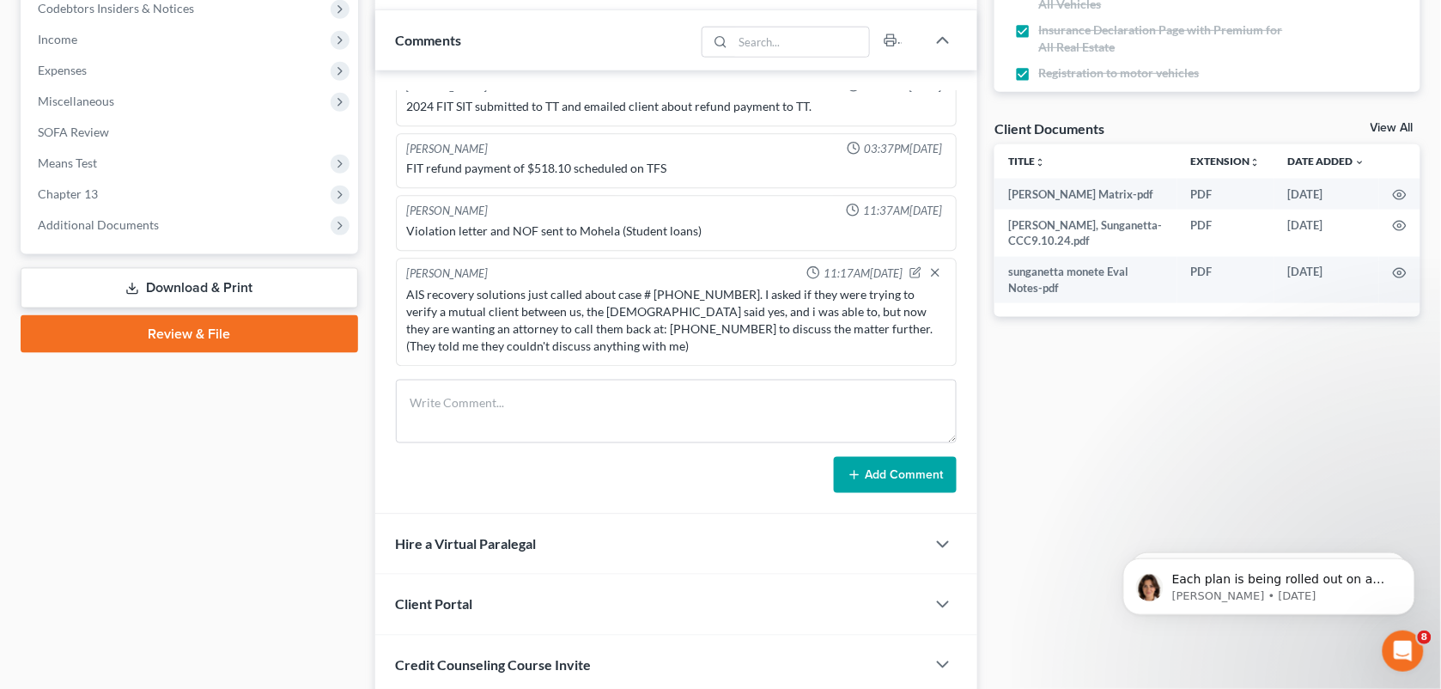
click at [1053, 435] on div "Docs Tasks Events Fees Timer 100% Completed Nothing here yet! Signed [MEDICAL_D…" at bounding box center [1207, 390] width 443 height 1502
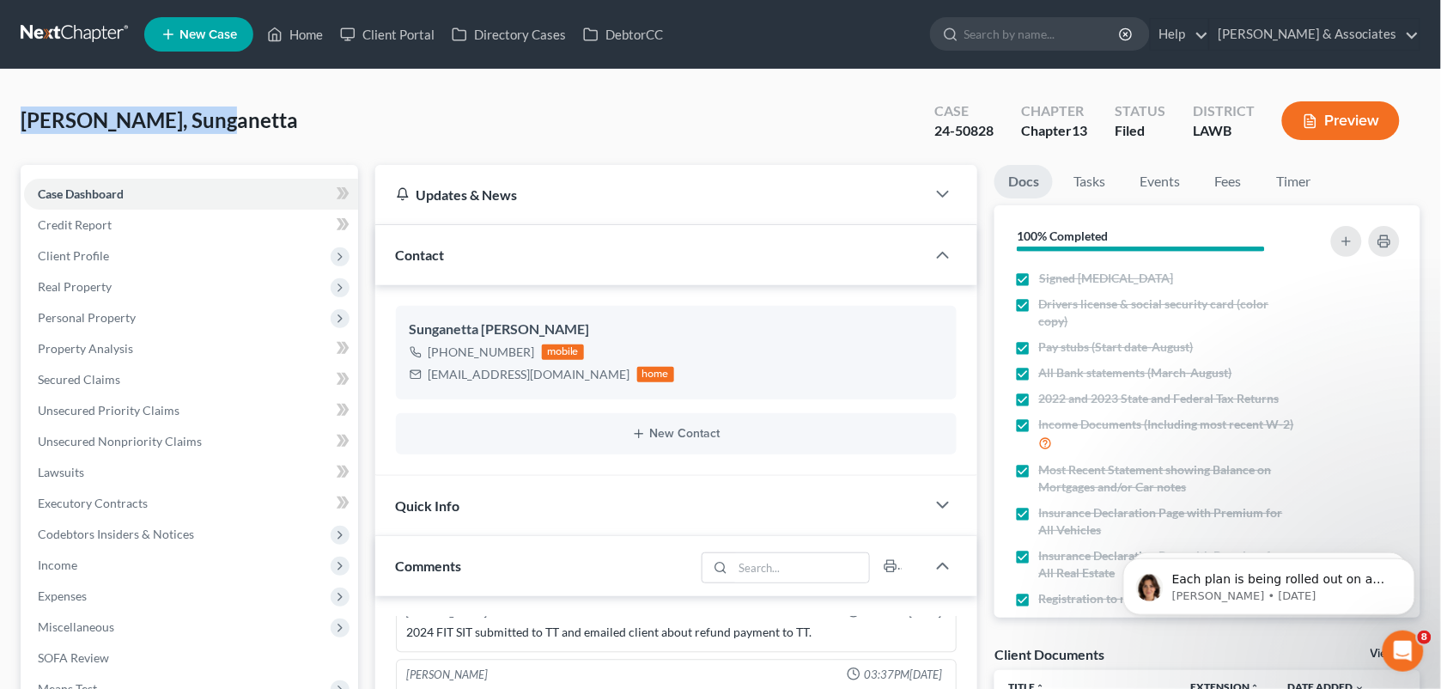
drag, startPoint x: 228, startPoint y: 127, endPoint x: 27, endPoint y: 125, distance: 201.9
click at [27, 125] on div "[PERSON_NAME], Sunganetta Upgraded Case 24-50828 Chapter Chapter 13 Status File…" at bounding box center [721, 127] width 1400 height 75
copy span "[PERSON_NAME], Sunganetta"
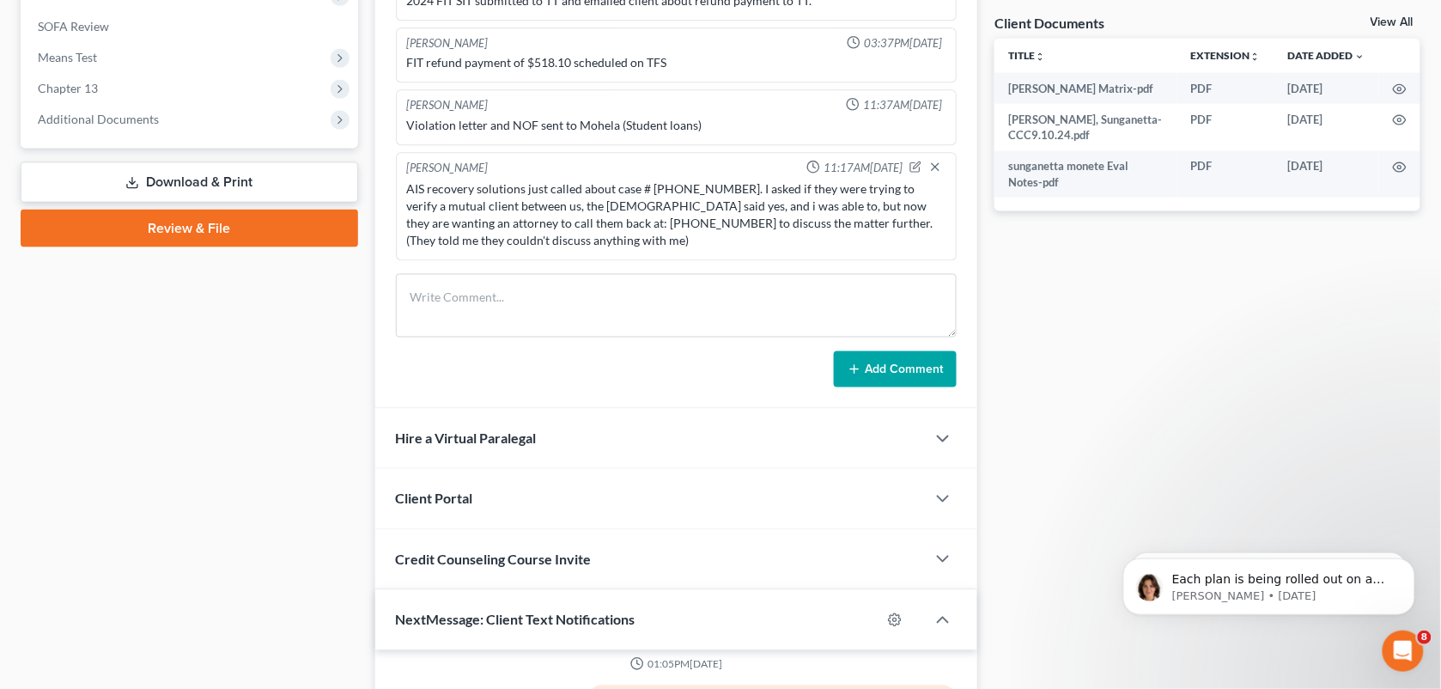
scroll to position [628, 0]
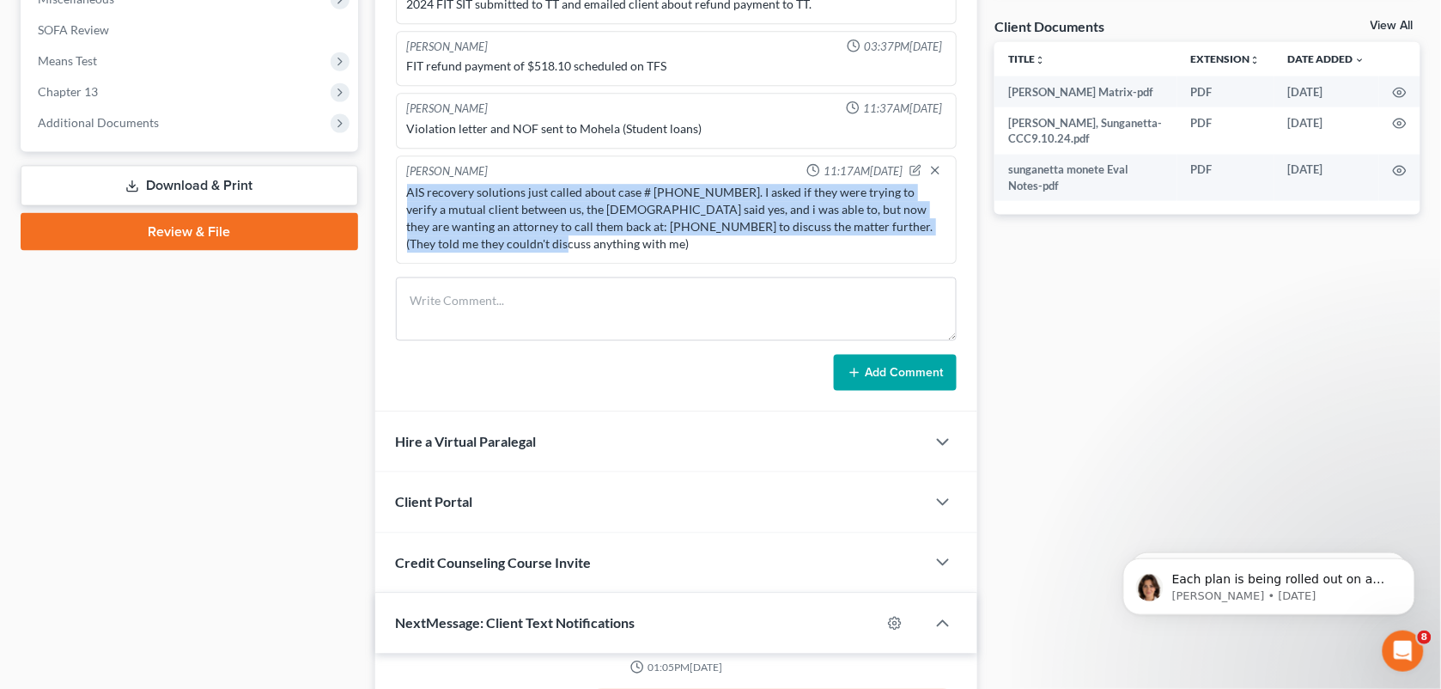
drag, startPoint x: 512, startPoint y: 247, endPoint x: 404, endPoint y: 192, distance: 121.8
click at [404, 192] on div "AIS recovery solutions just called about case # [PHONE_NUMBER]. I asked if they…" at bounding box center [677, 219] width 546 height 76
copy div "AIS recovery solutions just called about case # [PHONE_NUMBER]. I asked if they…"
